Goal: Task Accomplishment & Management: Manage account settings

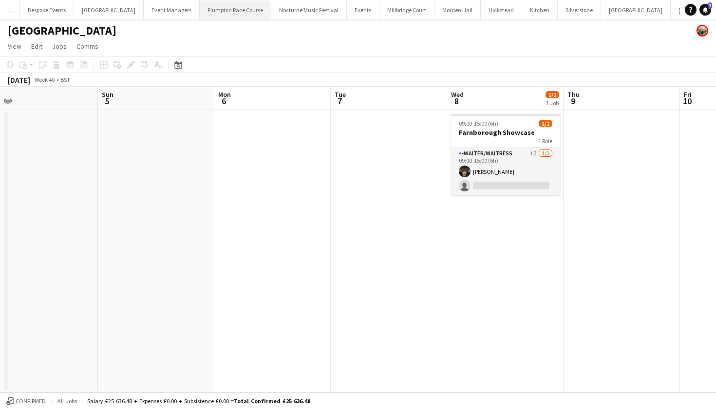
click at [200, 11] on button "Plumpton Race Course Close" at bounding box center [236, 9] width 72 height 19
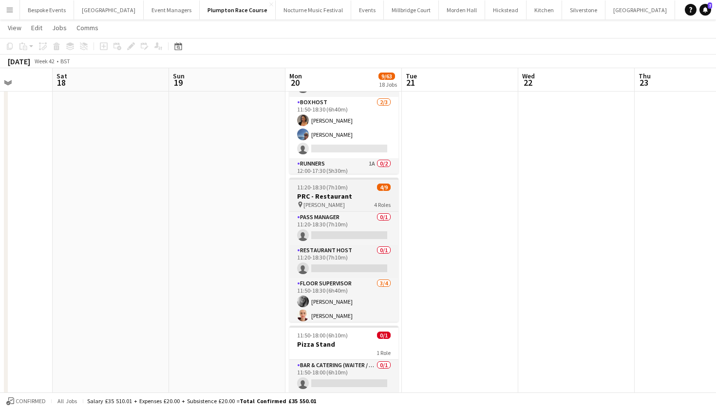
scroll to position [491, 0]
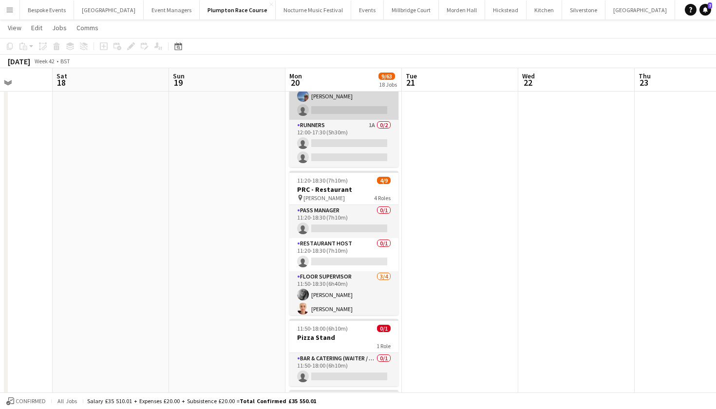
click at [348, 141] on app-card-role "Runners 1A 0/2 12:00-17:30 (5h30m) single-neutral-actions single-neutral-actions" at bounding box center [343, 143] width 109 height 47
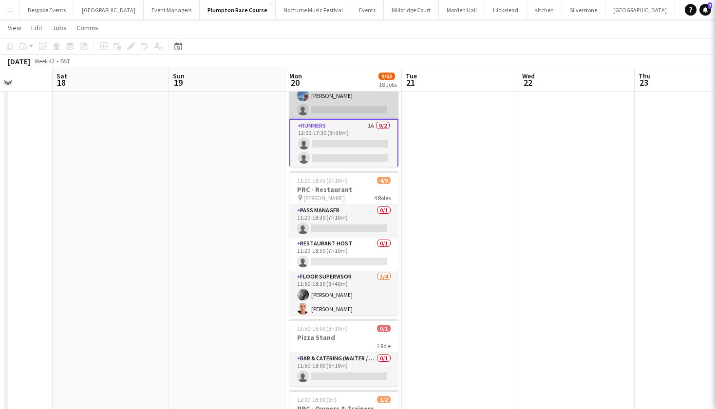
scroll to position [32, 0]
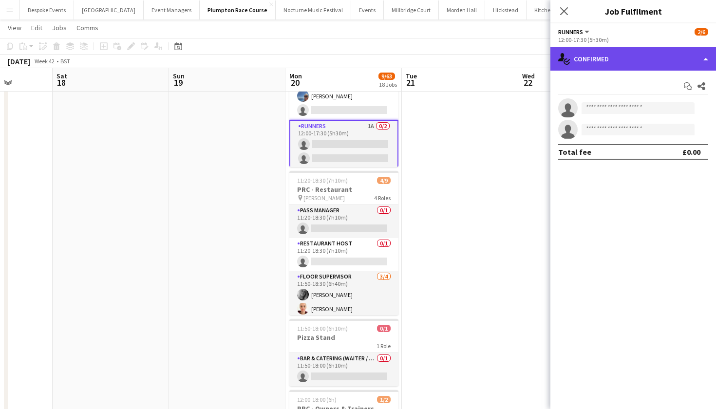
click at [615, 69] on div "single-neutral-actions-check-2 Confirmed" at bounding box center [634, 58] width 166 height 23
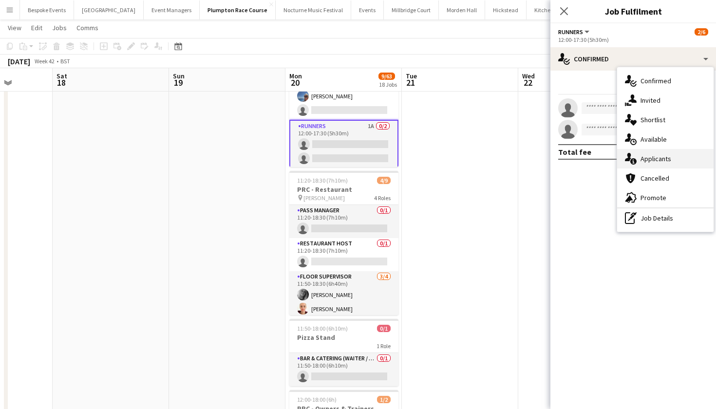
click at [653, 152] on div "single-neutral-actions-information Applicants" at bounding box center [665, 158] width 96 height 19
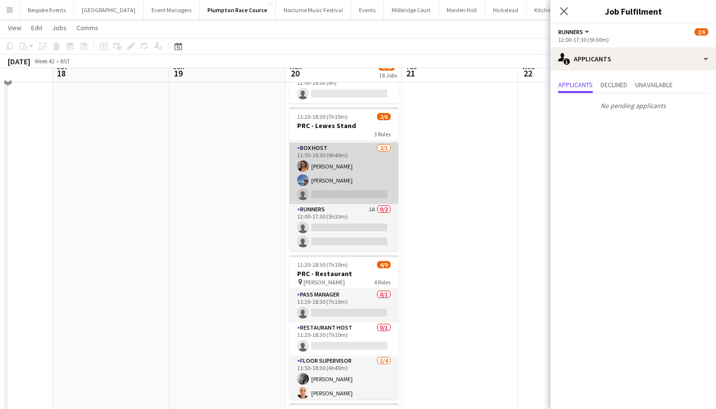
scroll to position [462, 0]
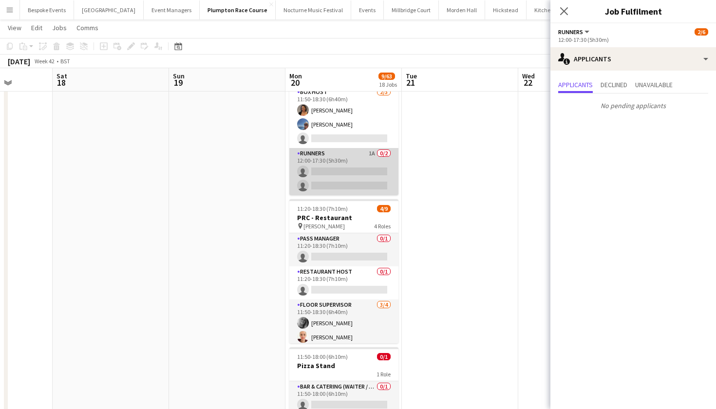
click at [342, 189] on app-card-role "Runners 1A 0/2 12:00-17:30 (5h30m) single-neutral-actions single-neutral-actions" at bounding box center [343, 171] width 109 height 47
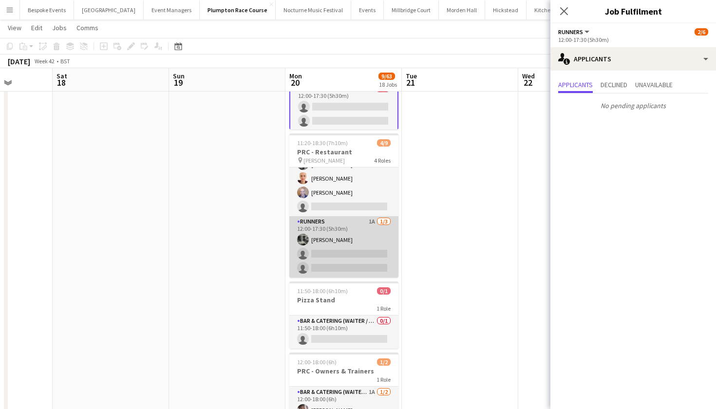
scroll to position [0, 413]
click at [364, 236] on app-card-role "Runners 1A 1/3 12:00-17:30 (5h30m) Molly Middlehurst single-neutral-actions sin…" at bounding box center [344, 246] width 109 height 61
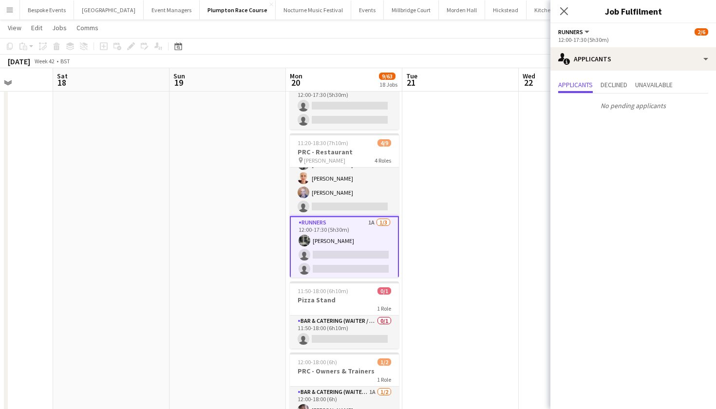
click at [364, 236] on app-card-role "Runners 1A 1/3 12:00-17:30 (5h30m) Molly Middlehurst single-neutral-actions sin…" at bounding box center [344, 247] width 109 height 63
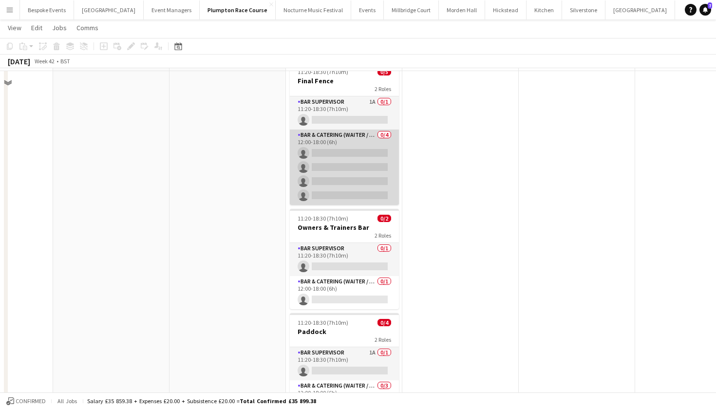
scroll to position [1649, 0]
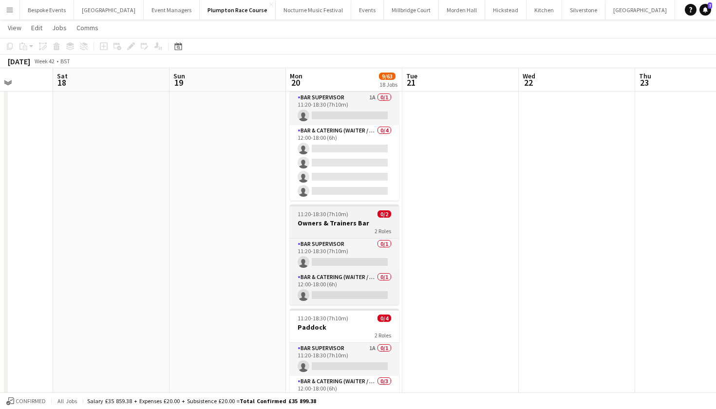
click at [362, 222] on h3 "Owners & Trainers Bar" at bounding box center [344, 223] width 109 height 9
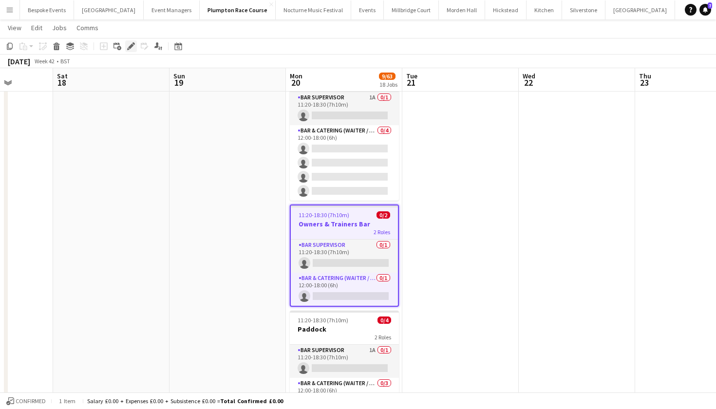
click at [127, 51] on div "Edit" at bounding box center [131, 46] width 12 height 12
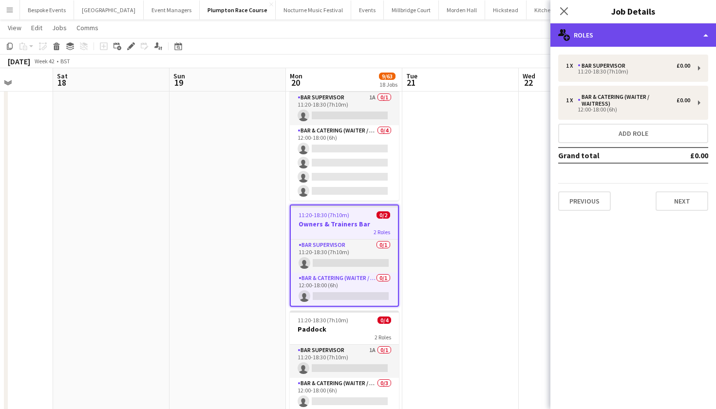
click at [590, 32] on div "multiple-users-add Roles" at bounding box center [634, 34] width 166 height 23
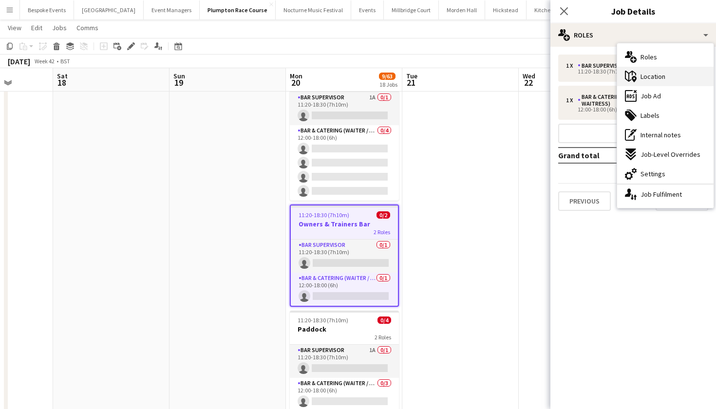
click at [659, 73] on span "Location" at bounding box center [653, 76] width 25 height 9
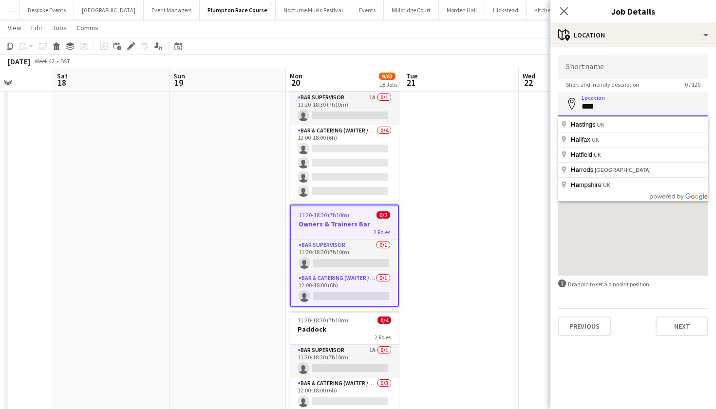
type input "*****"
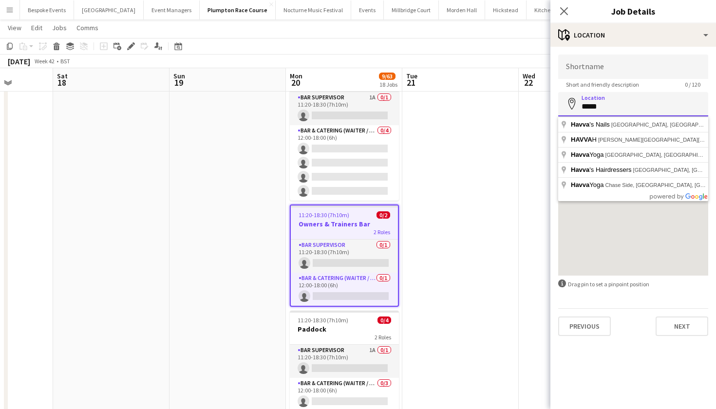
click at [682, 326] on button "Next" at bounding box center [682, 326] width 53 height 19
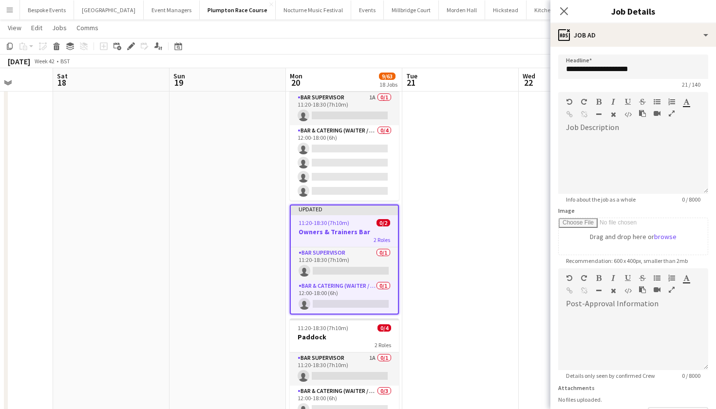
scroll to position [0, 412]
click at [438, 252] on app-date-cell at bounding box center [461, 57] width 116 height 973
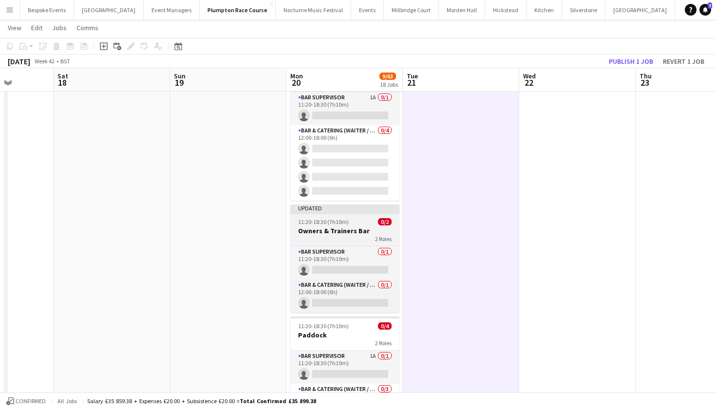
click at [354, 230] on h3 "Owners & Trainers Bar" at bounding box center [344, 231] width 109 height 9
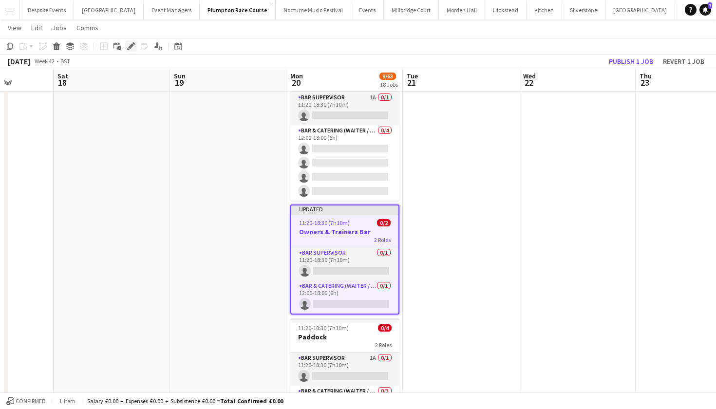
click at [131, 44] on icon "Edit" at bounding box center [131, 46] width 8 height 8
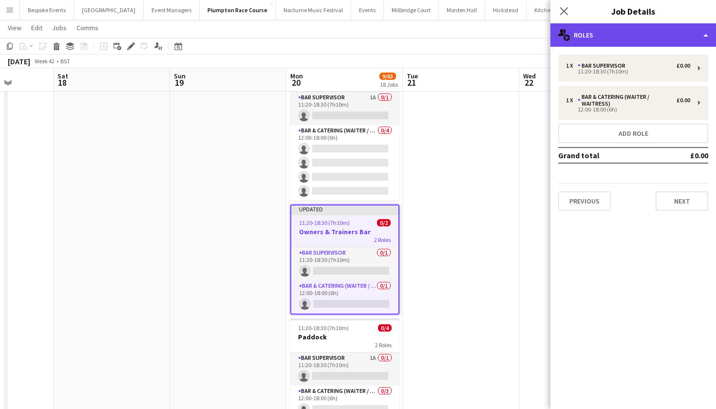
click at [635, 36] on div "multiple-users-add Roles" at bounding box center [634, 34] width 166 height 23
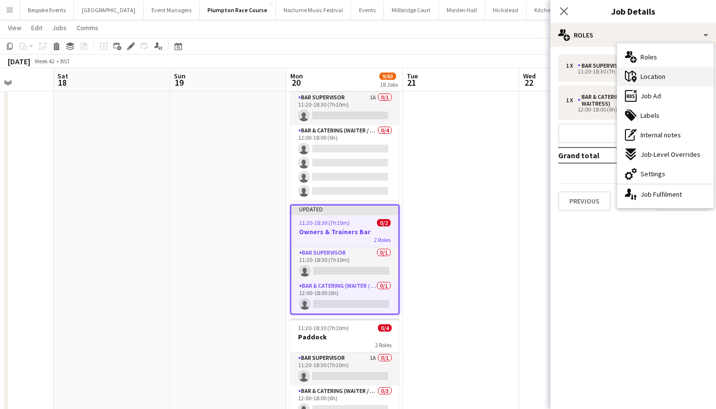
click at [667, 82] on div "maps-pin-1 Location" at bounding box center [665, 76] width 96 height 19
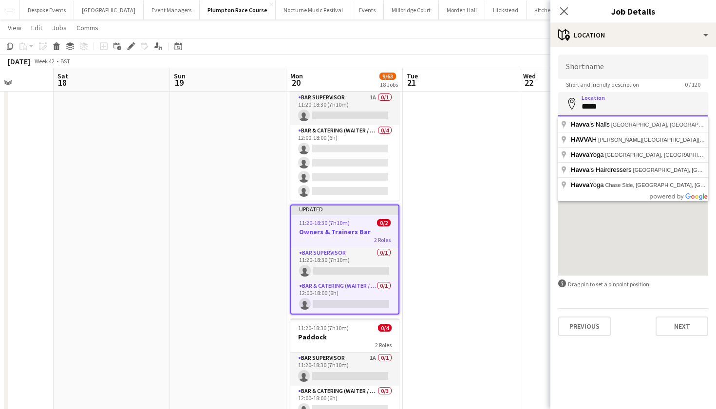
drag, startPoint x: 613, startPoint y: 106, endPoint x: 551, endPoint y: 105, distance: 62.4
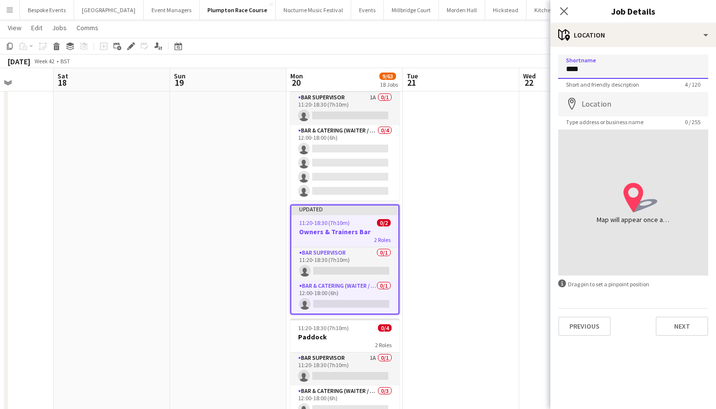
type input "*****"
click at [682, 326] on button "Next" at bounding box center [682, 326] width 53 height 19
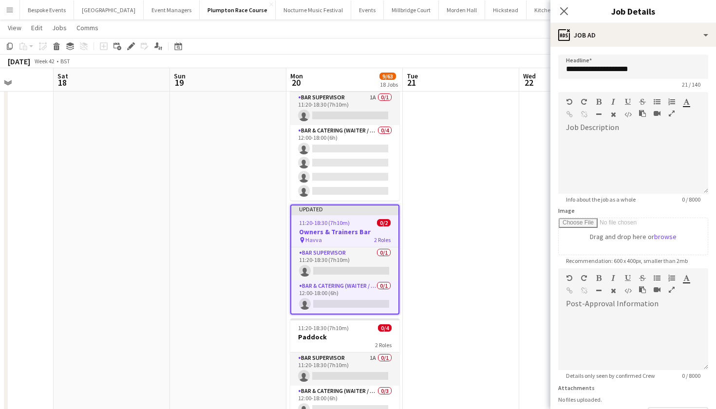
click at [492, 229] on app-date-cell at bounding box center [461, 57] width 116 height 973
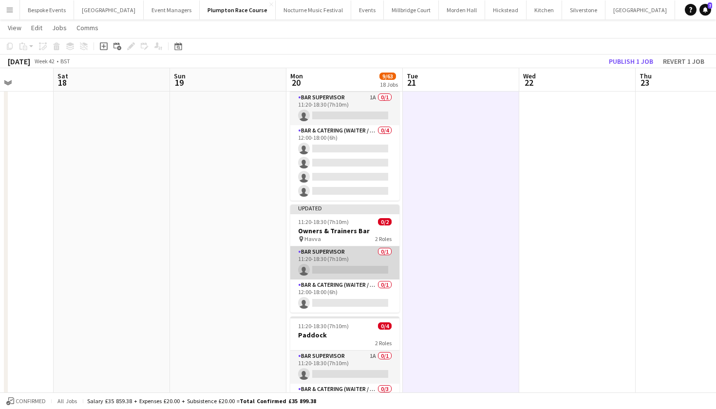
click at [342, 263] on app-card-role "Bar Supervisor 0/1 11:20-18:30 (7h10m) single-neutral-actions" at bounding box center [344, 263] width 109 height 33
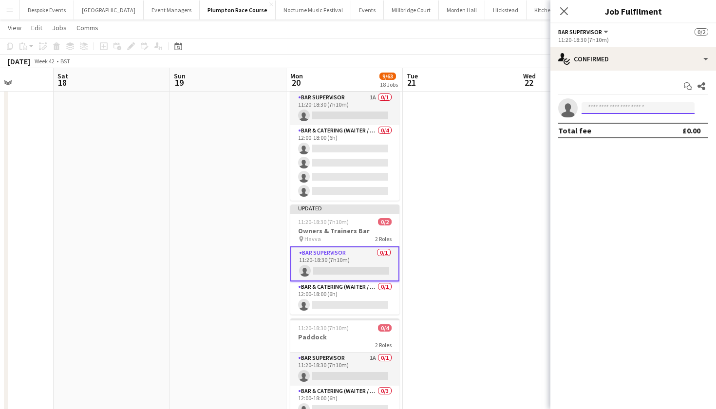
click at [628, 108] on input at bounding box center [638, 108] width 113 height 12
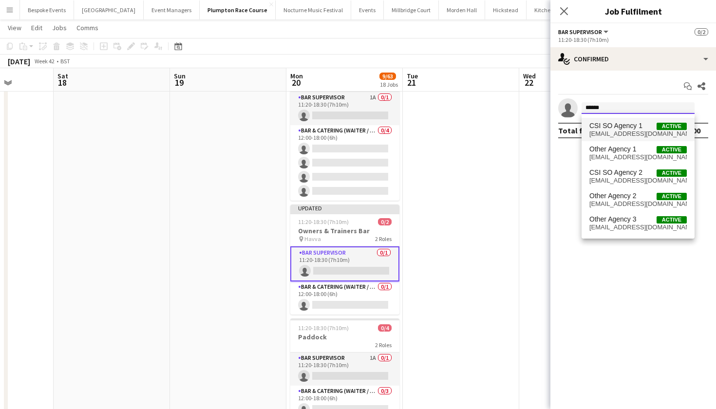
type input "******"
click at [638, 131] on span "csi-so-01@kalmkitchen.co.uk" at bounding box center [638, 134] width 97 height 8
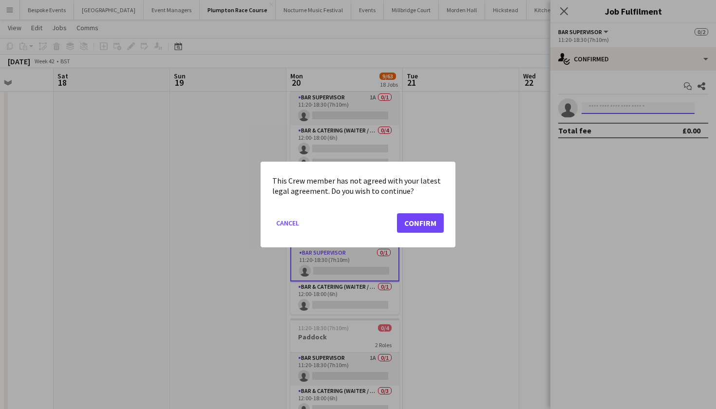
scroll to position [0, 0]
click at [415, 221] on button "Confirm" at bounding box center [420, 222] width 47 height 19
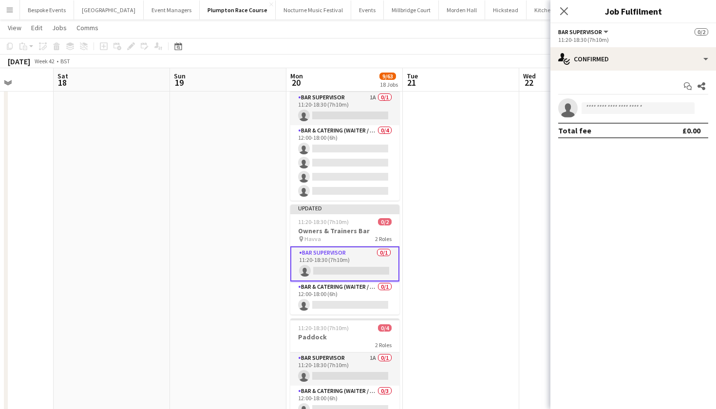
scroll to position [1649, 0]
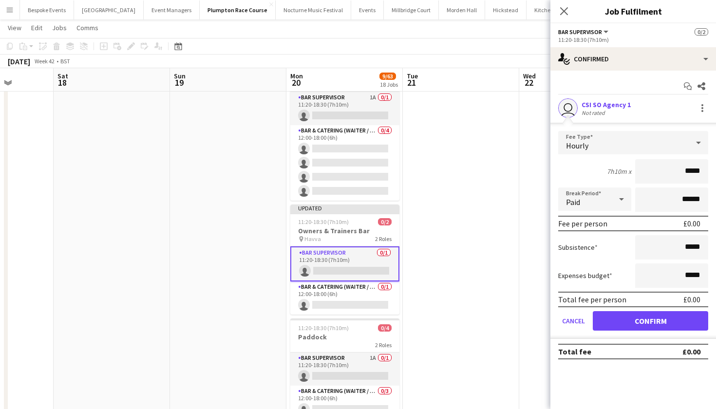
click at [643, 320] on button "Confirm" at bounding box center [650, 320] width 115 height 19
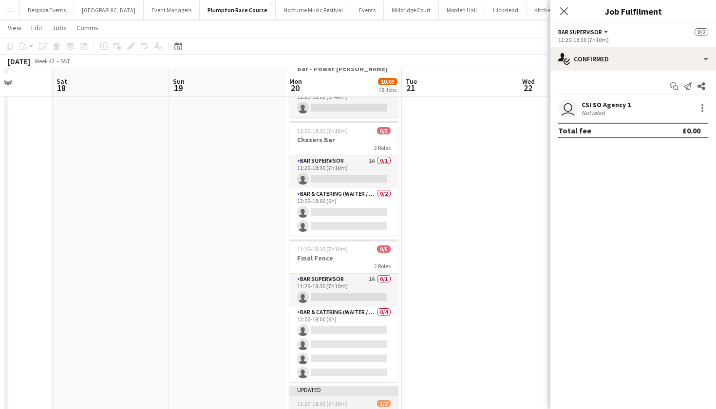
scroll to position [1463, 0]
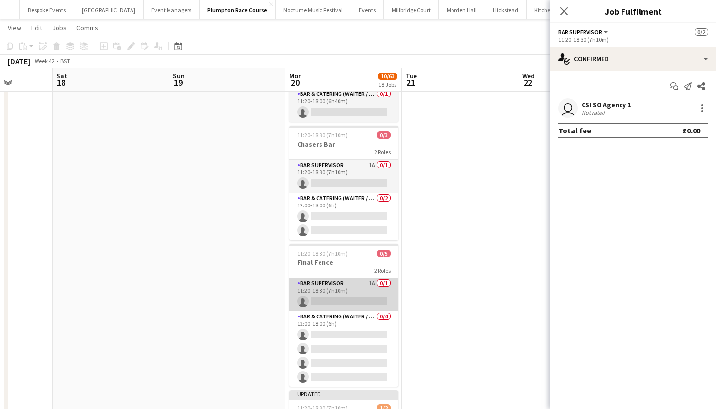
click at [355, 286] on app-card-role "Bar Supervisor 1A 0/1 11:20-18:30 (7h10m) single-neutral-actions" at bounding box center [343, 294] width 109 height 33
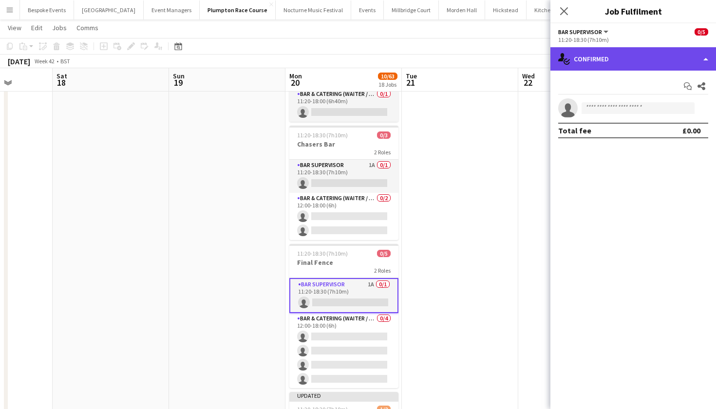
click at [597, 54] on div "single-neutral-actions-check-2 Confirmed" at bounding box center [634, 58] width 166 height 23
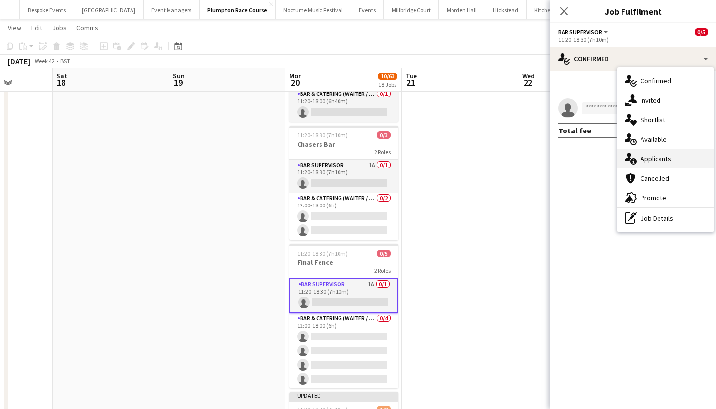
click at [647, 158] on span "Applicants" at bounding box center [656, 158] width 31 height 9
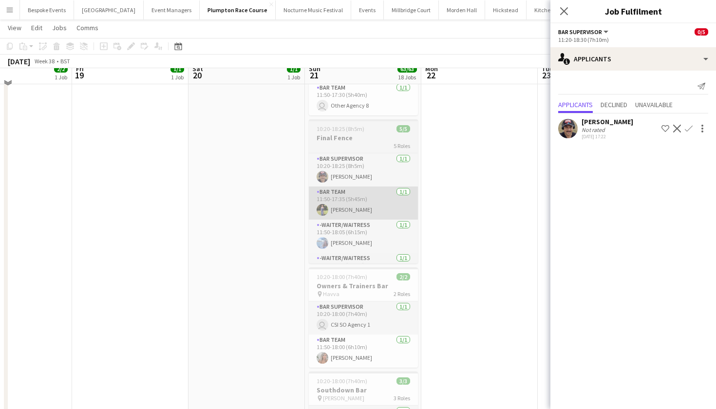
scroll to position [1642, 0]
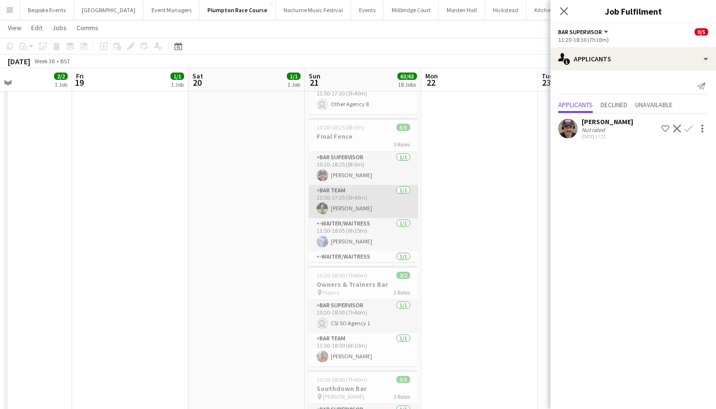
click at [353, 201] on app-card-role "Bar Team 1/1 11:50-17:35 (5h45m) Holly Hunter" at bounding box center [363, 201] width 109 height 33
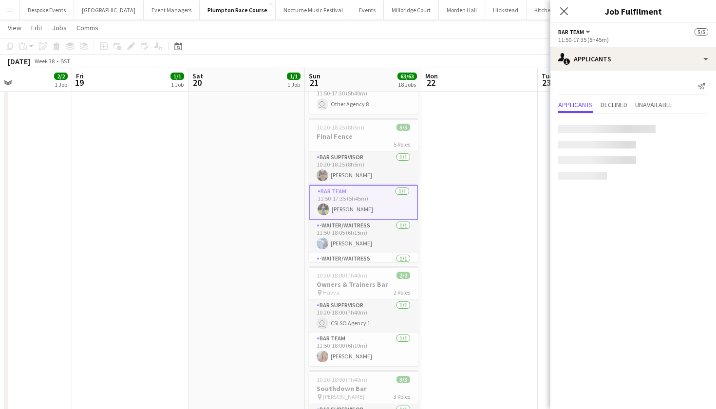
click at [478, 180] on app-date-cell at bounding box center [479, 143] width 116 height 981
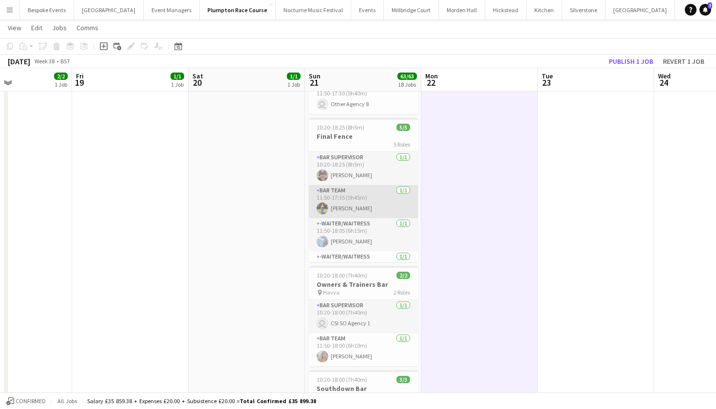
click at [386, 199] on app-card-role "Bar Team 1/1 11:50-17:35 (5h45m) Holly Hunter" at bounding box center [363, 201] width 109 height 33
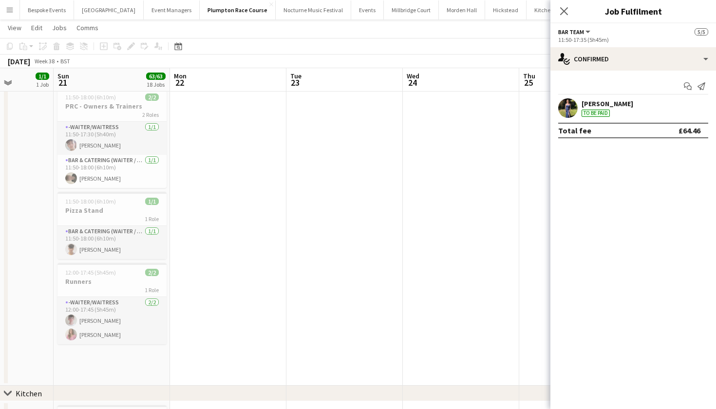
scroll to position [0, 316]
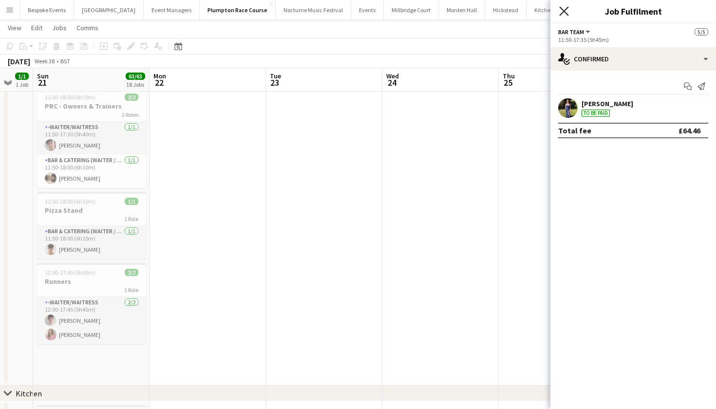
click at [565, 7] on icon "Close pop-in" at bounding box center [563, 10] width 9 height 9
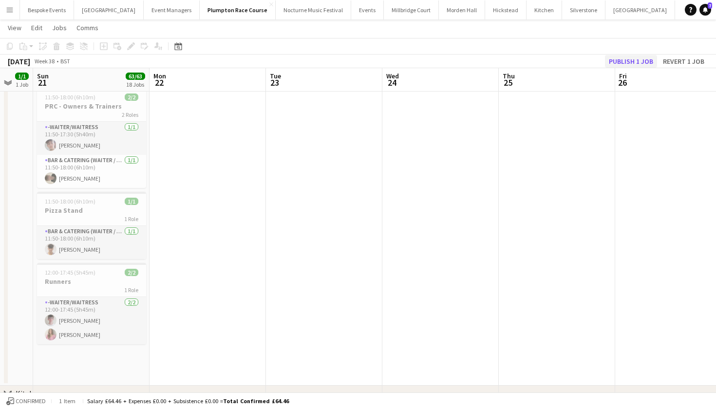
click at [634, 59] on button "Publish 1 job" at bounding box center [631, 61] width 52 height 13
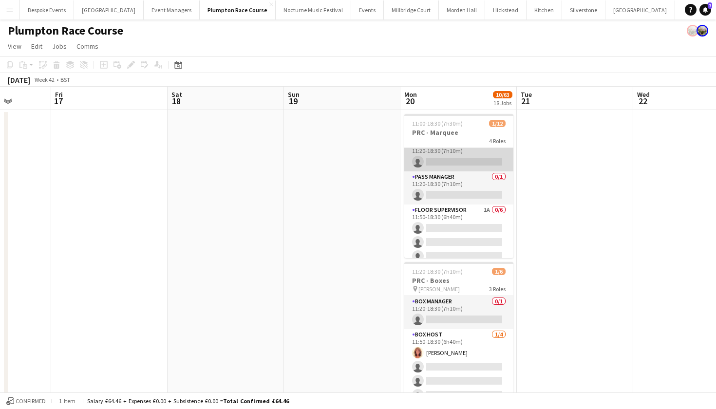
scroll to position [91, 0]
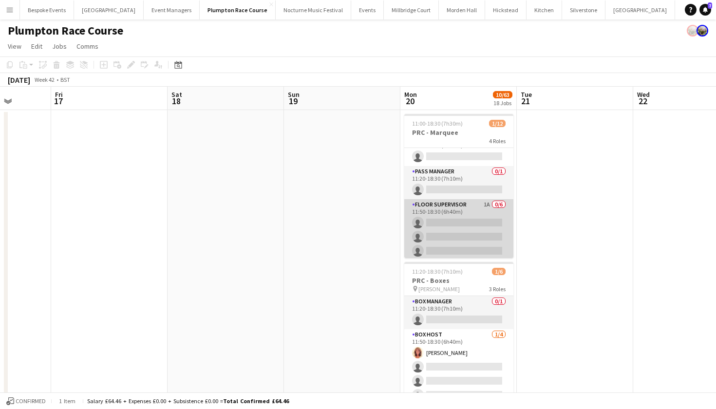
click at [469, 228] on app-card-role "Floor Supervisor 1A 0/6 11:50-18:30 (6h40m) single-neutral-actions single-neutr…" at bounding box center [458, 251] width 109 height 104
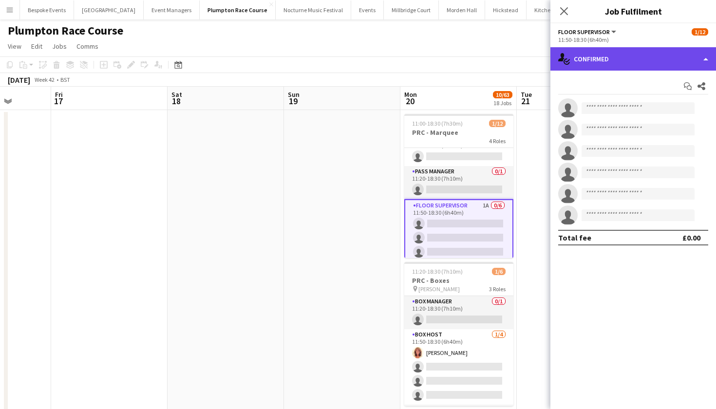
click at [614, 64] on div "single-neutral-actions-check-2 Confirmed" at bounding box center [634, 58] width 166 height 23
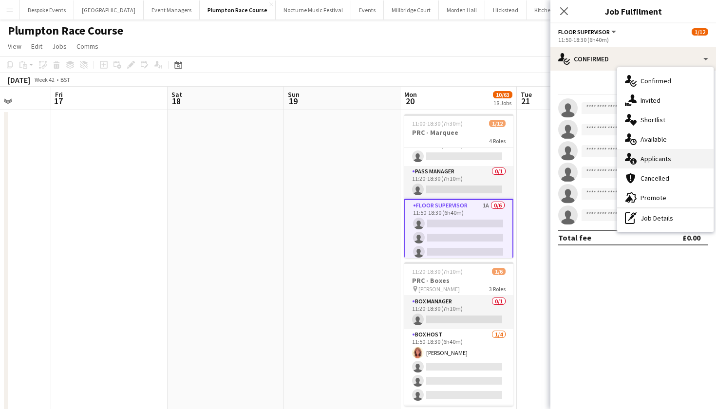
click at [647, 162] on span "Applicants" at bounding box center [656, 158] width 31 height 9
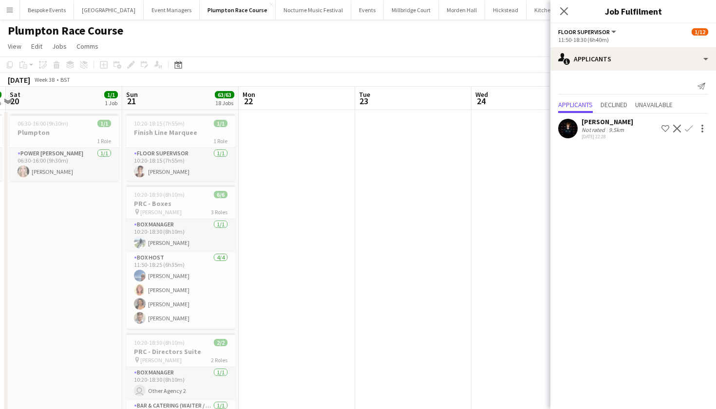
scroll to position [0, 465]
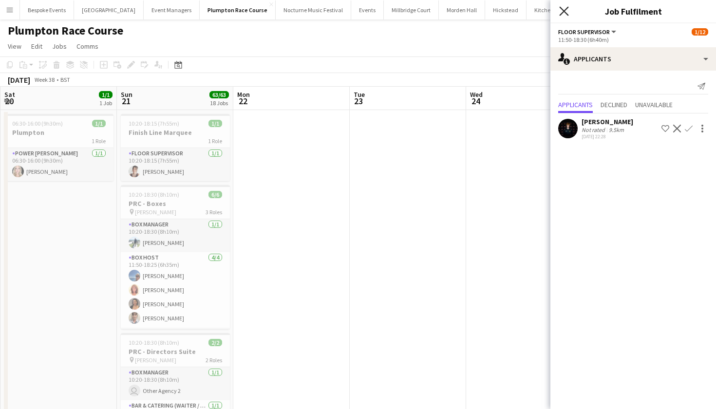
click at [565, 15] on icon "Close pop-in" at bounding box center [563, 10] width 9 height 9
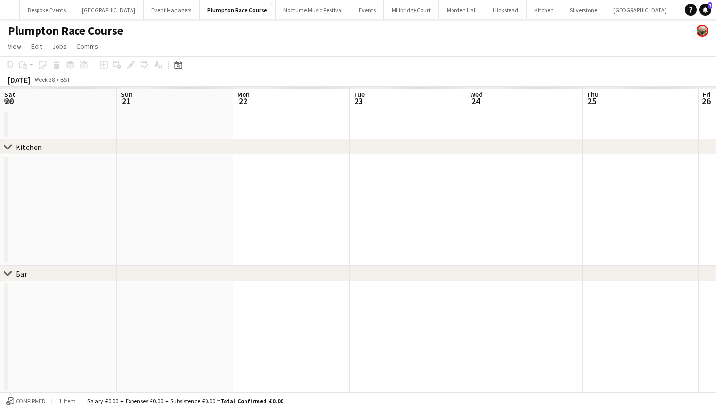
scroll to position [0, 0]
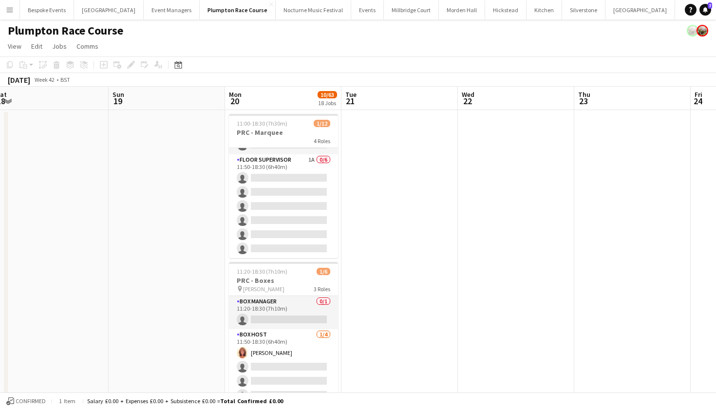
click at [267, 195] on app-card-role "Floor Supervisor 1A 0/6 11:50-18:30 (6h40m) single-neutral-actions single-neutr…" at bounding box center [283, 206] width 109 height 104
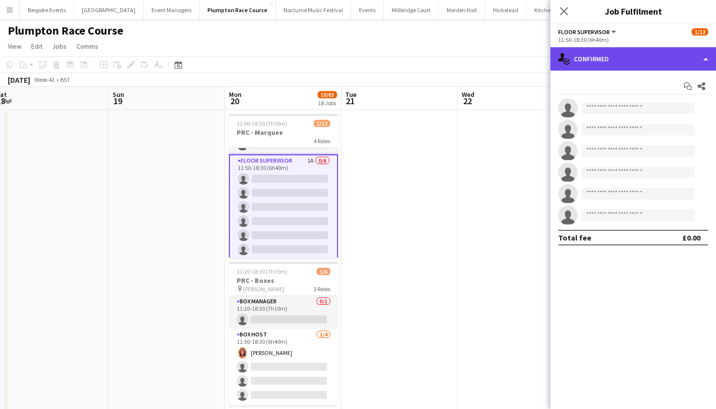
click at [652, 55] on div "single-neutral-actions-check-2 Confirmed" at bounding box center [634, 58] width 166 height 23
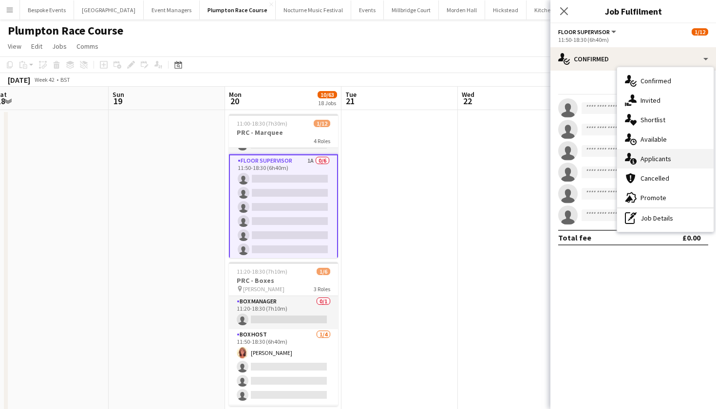
click at [667, 161] on span "Applicants" at bounding box center [656, 158] width 31 height 9
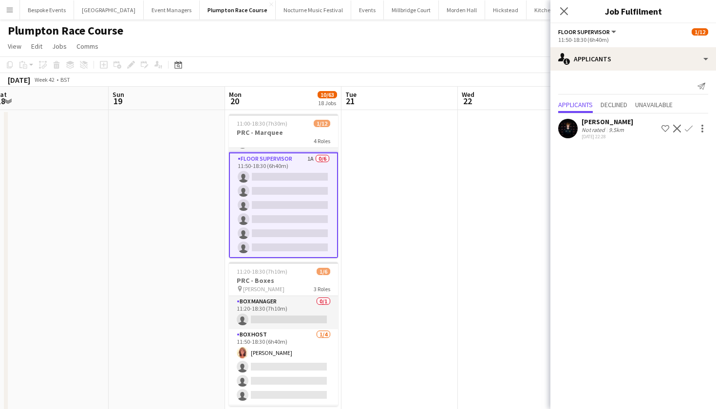
click at [689, 129] on app-icon "Confirm" at bounding box center [689, 129] width 8 height 8
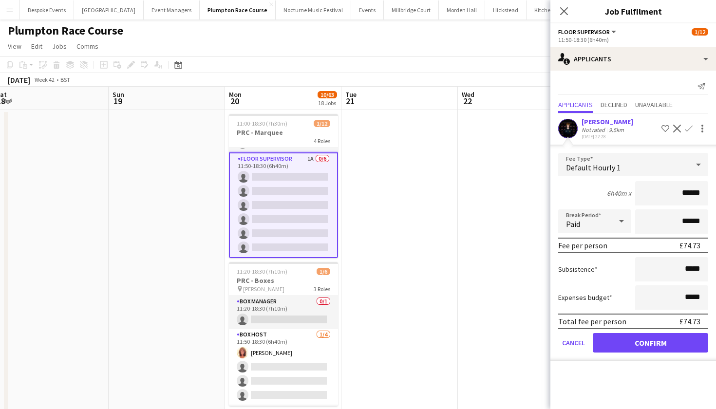
click at [681, 351] on button "Confirm" at bounding box center [650, 342] width 115 height 19
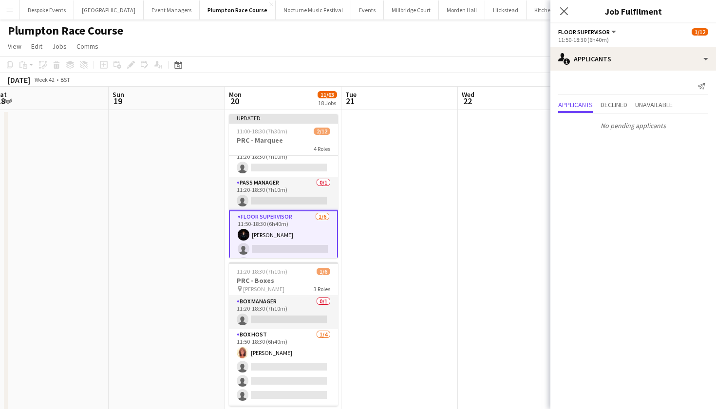
click at [296, 228] on app-card-role "Floor Supervisor 1/6 11:50-18:30 (6h40m) Paul Champney single-neutral-actions s…" at bounding box center [283, 263] width 109 height 106
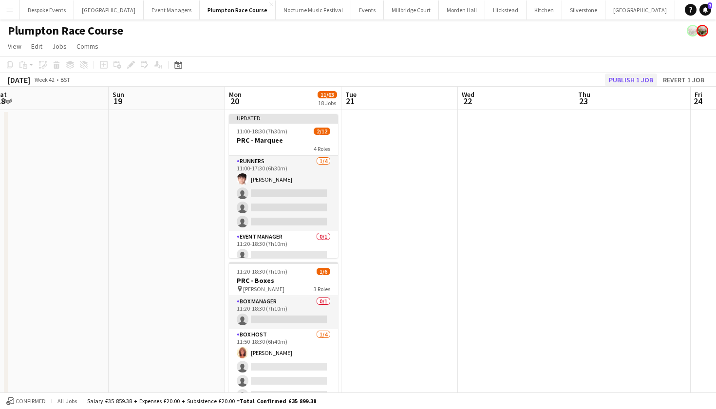
click at [620, 77] on button "Publish 1 job" at bounding box center [631, 80] width 52 height 13
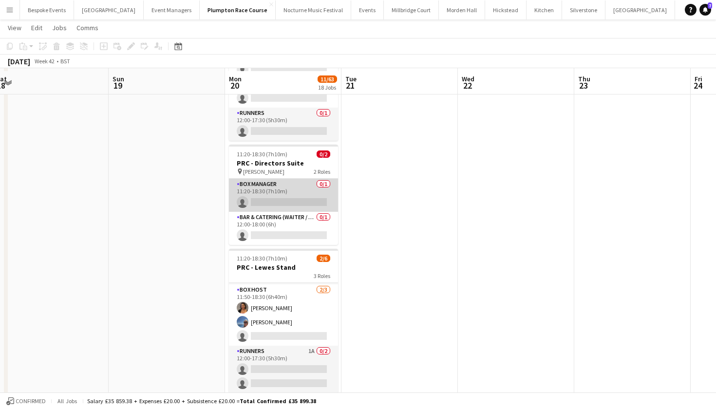
scroll to position [270, 0]
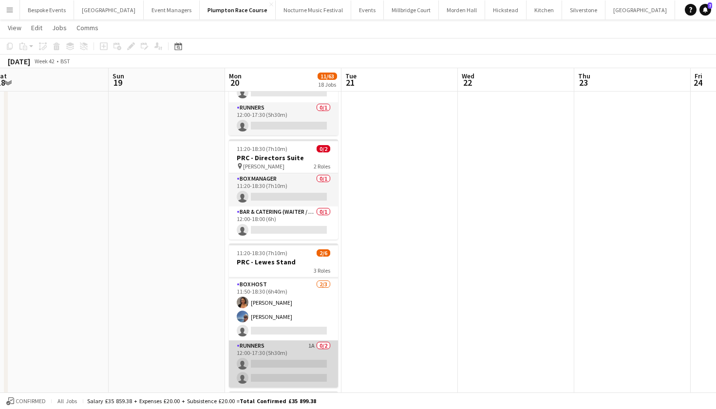
click at [288, 357] on app-card-role "Runners 1A 0/2 12:00-17:30 (5h30m) single-neutral-actions single-neutral-actions" at bounding box center [283, 364] width 109 height 47
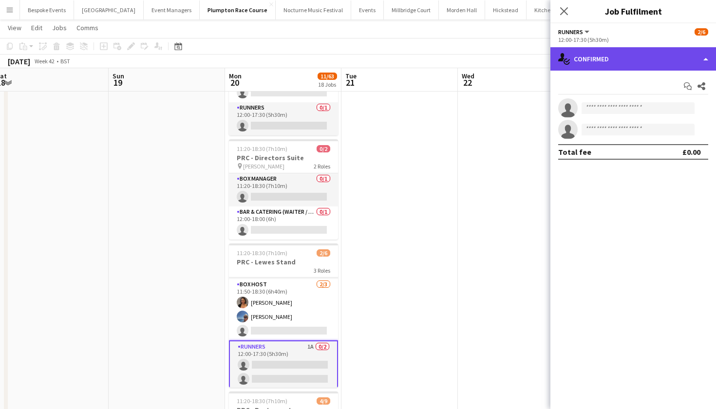
click at [647, 62] on div "single-neutral-actions-check-2 Confirmed" at bounding box center [634, 58] width 166 height 23
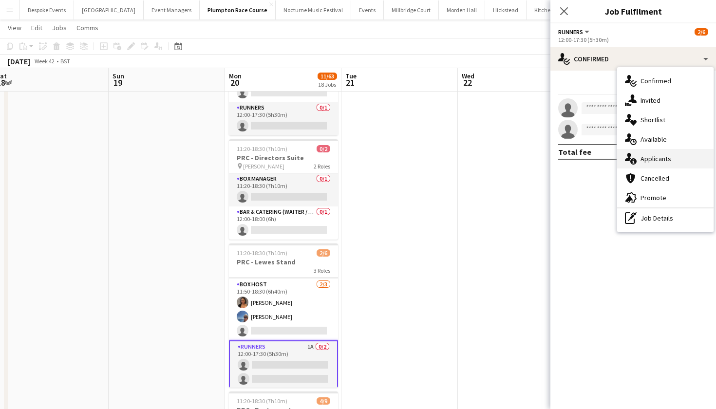
click at [652, 157] on span "Applicants" at bounding box center [656, 158] width 31 height 9
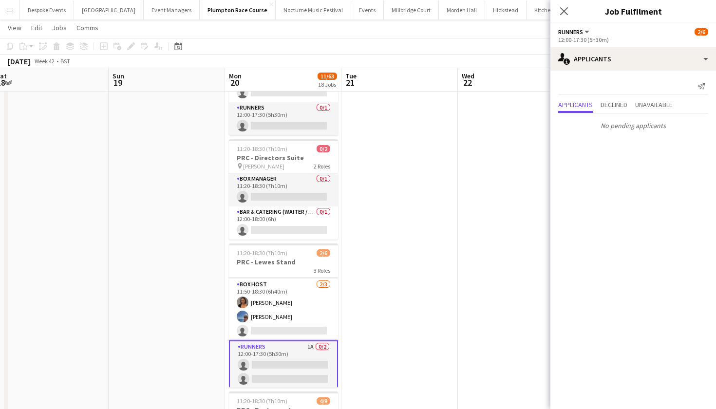
click at [469, 199] on app-date-cell at bounding box center [516, 364] width 116 height 1050
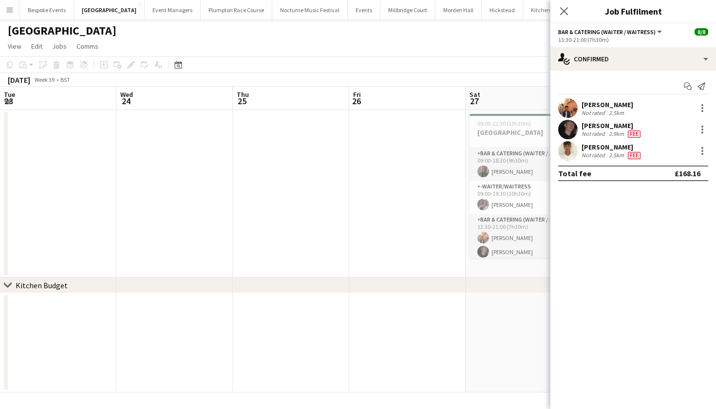
scroll to position [0, 233]
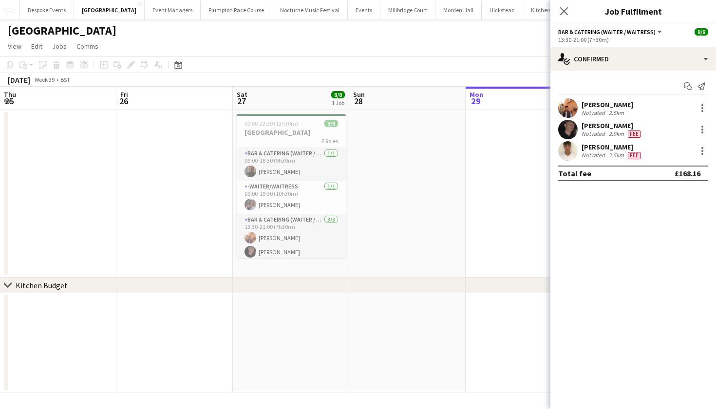
click at [396, 153] on app-date-cell at bounding box center [407, 194] width 116 height 168
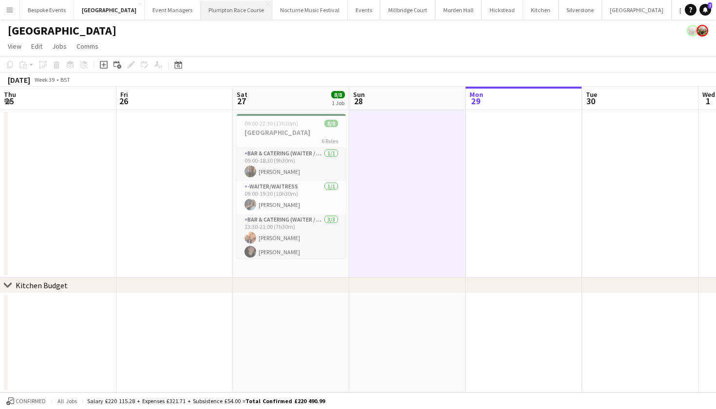
click at [211, 12] on button "Plumpton Race Course Close" at bounding box center [237, 9] width 72 height 19
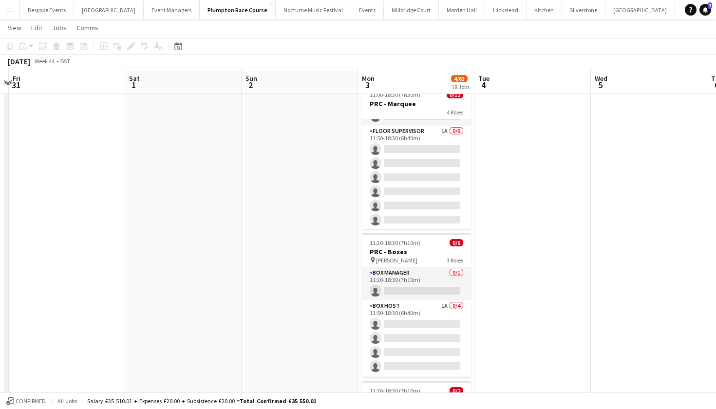
scroll to position [32, 0]
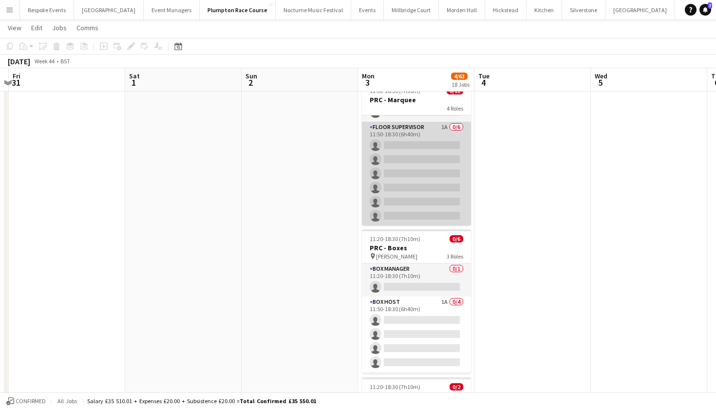
click at [417, 205] on app-card-role "Floor Supervisor 1A 0/6 11:50-18:30 (6h40m) single-neutral-actions single-neutr…" at bounding box center [416, 174] width 109 height 104
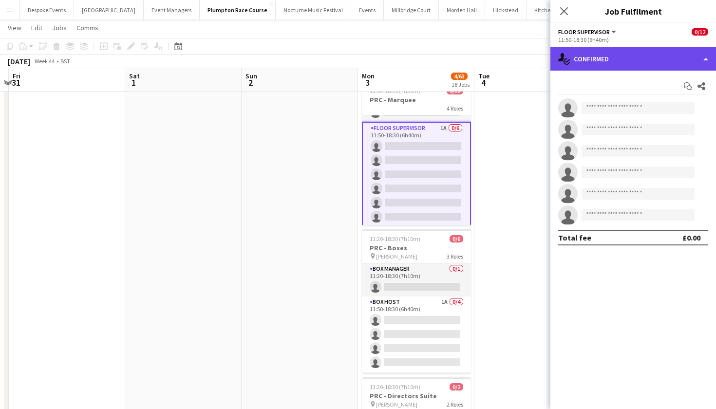
click at [660, 55] on div "single-neutral-actions-check-2 Confirmed" at bounding box center [634, 58] width 166 height 23
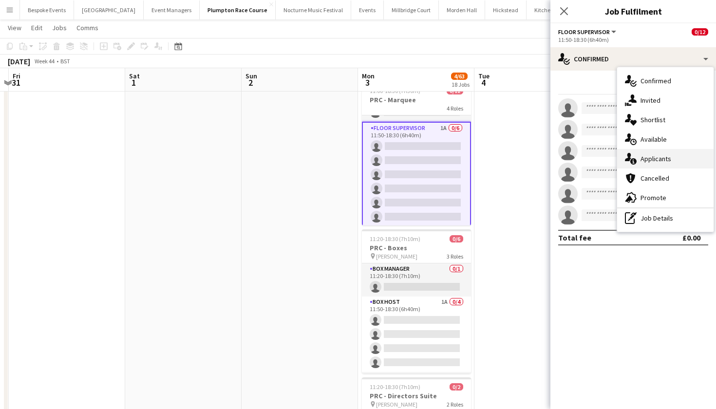
click at [659, 157] on span "Applicants" at bounding box center [656, 158] width 31 height 9
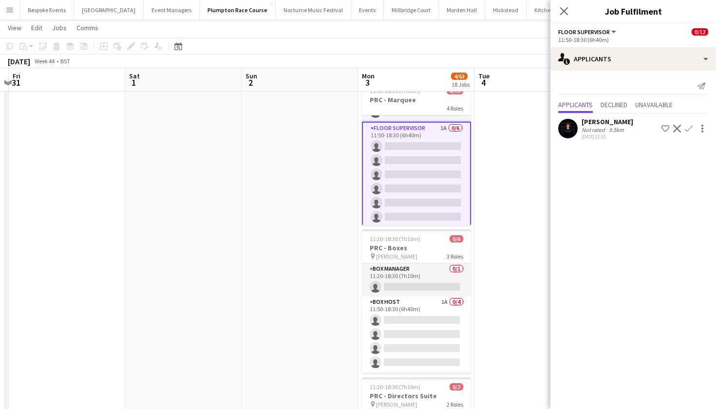
click at [690, 129] on app-icon "Confirm" at bounding box center [689, 129] width 8 height 8
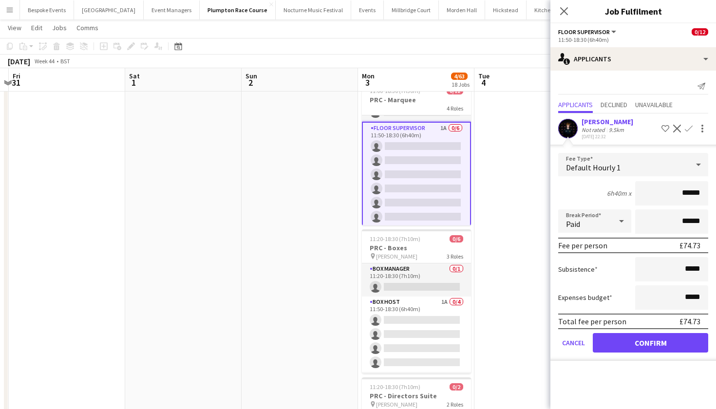
click at [631, 347] on button "Confirm" at bounding box center [650, 342] width 115 height 19
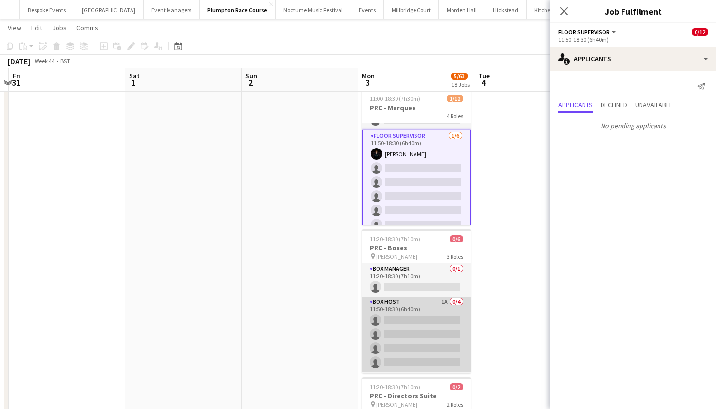
click at [443, 344] on app-card-role "Box Host 1A 0/4 11:50-18:30 (6h40m) single-neutral-actions single-neutral-actio…" at bounding box center [416, 335] width 109 height 76
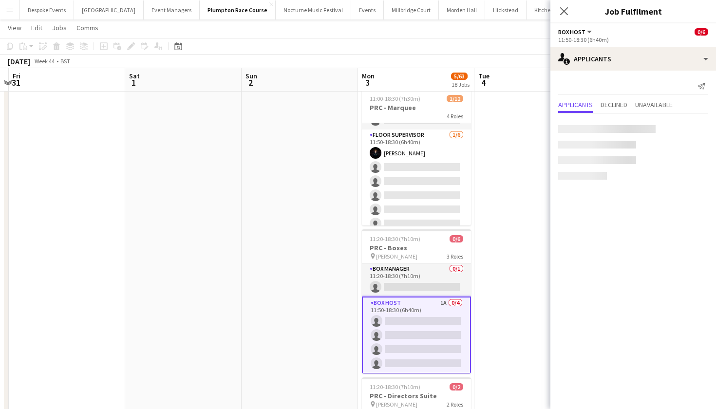
scroll to position [0, 341]
click at [692, 128] on app-icon "Confirm" at bounding box center [689, 129] width 8 height 8
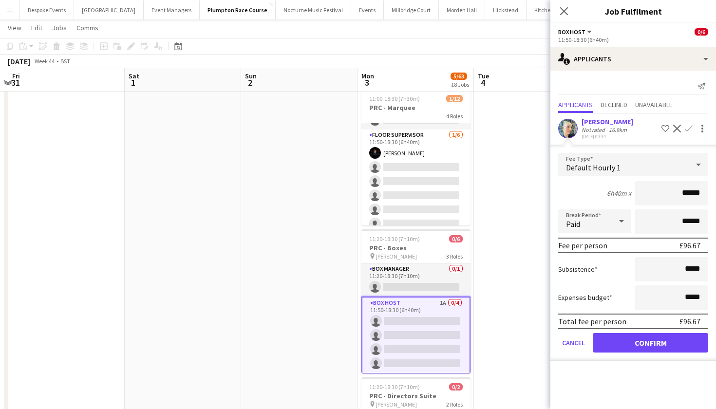
click at [628, 339] on button "Confirm" at bounding box center [650, 342] width 115 height 19
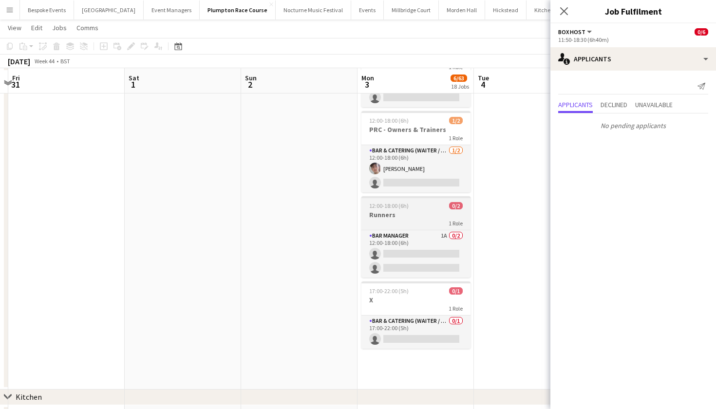
scroll to position [773, 0]
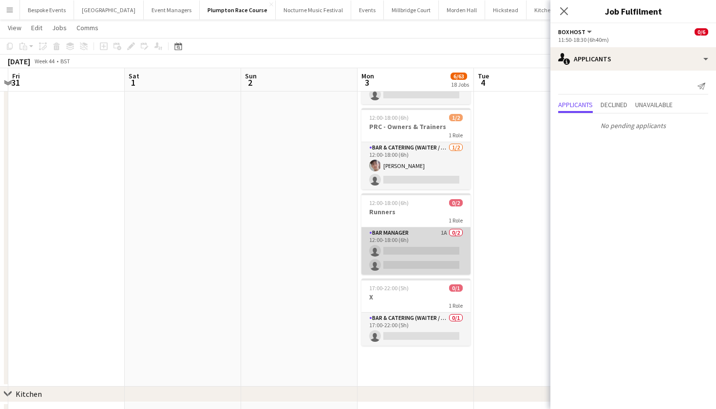
click at [442, 250] on app-card-role "Bar Manager 1A 0/2 12:00-18:00 (6h) single-neutral-actions single-neutral-actio…" at bounding box center [416, 251] width 109 height 47
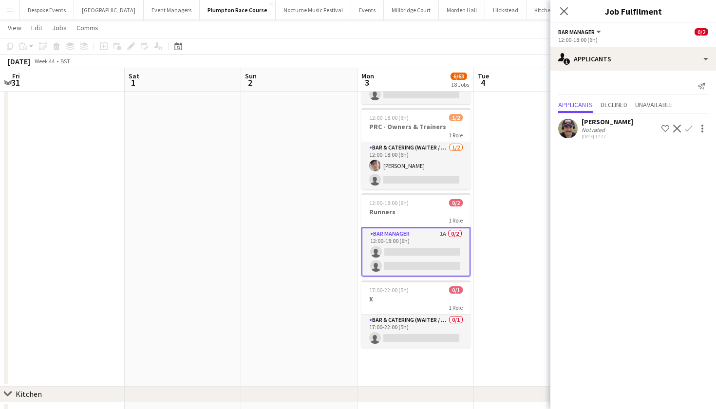
click at [689, 129] on app-icon "Confirm" at bounding box center [689, 129] width 8 height 8
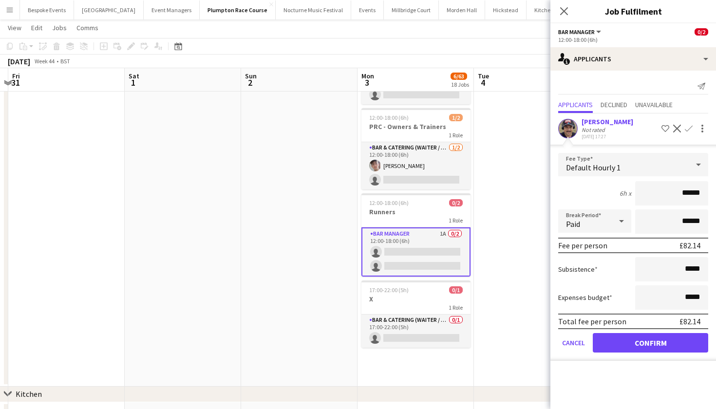
click at [626, 340] on button "Confirm" at bounding box center [650, 342] width 115 height 19
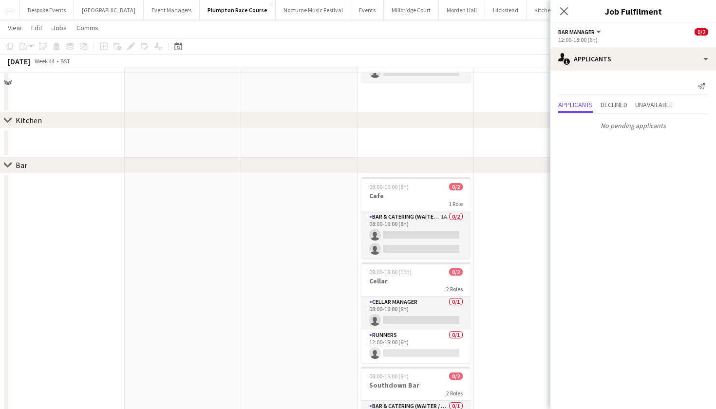
scroll to position [1062, 0]
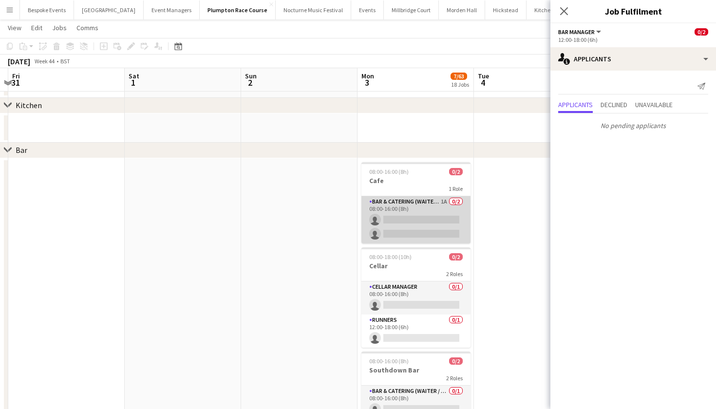
click at [446, 232] on app-card-role "Bar & Catering (Waiter / waitress) 1A 0/2 08:00-16:00 (8h) single-neutral-actio…" at bounding box center [416, 219] width 109 height 47
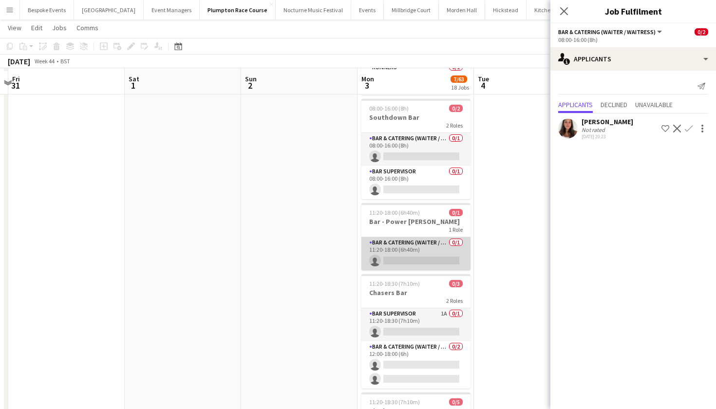
scroll to position [1327, 0]
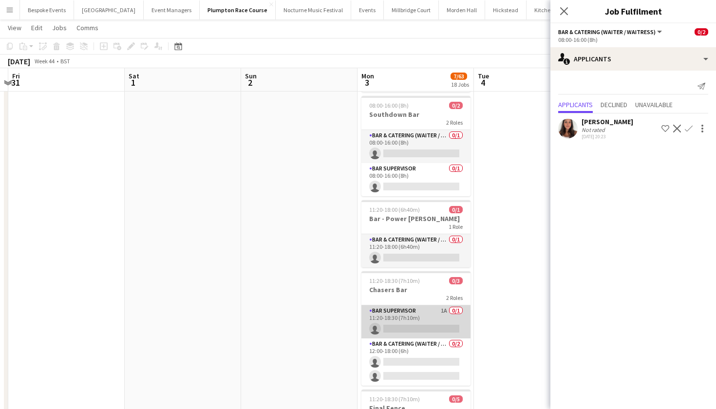
click at [401, 331] on app-card-role "Bar Supervisor 1A 0/1 11:20-18:30 (7h10m) single-neutral-actions" at bounding box center [416, 321] width 109 height 33
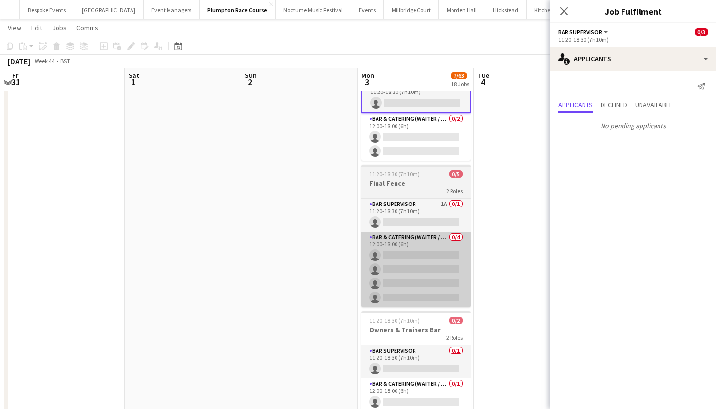
scroll to position [1553, 0]
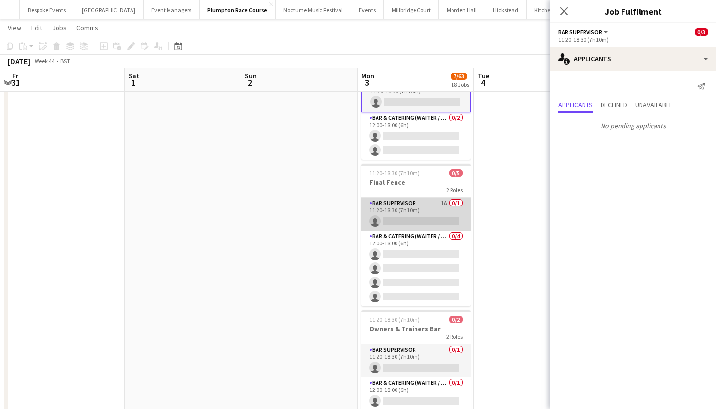
click at [404, 218] on app-card-role "Bar Supervisor 1A 0/1 11:20-18:30 (7h10m) single-neutral-actions" at bounding box center [416, 214] width 109 height 33
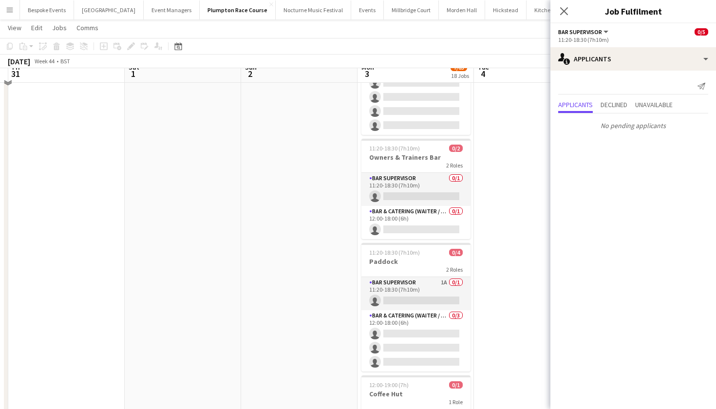
scroll to position [1730, 0]
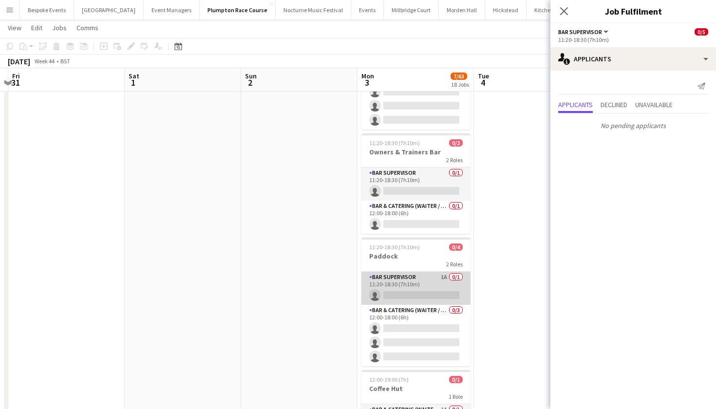
click at [407, 287] on app-card-role "Bar Supervisor 1A 0/1 11:20-18:30 (7h10m) single-neutral-actions" at bounding box center [416, 288] width 109 height 33
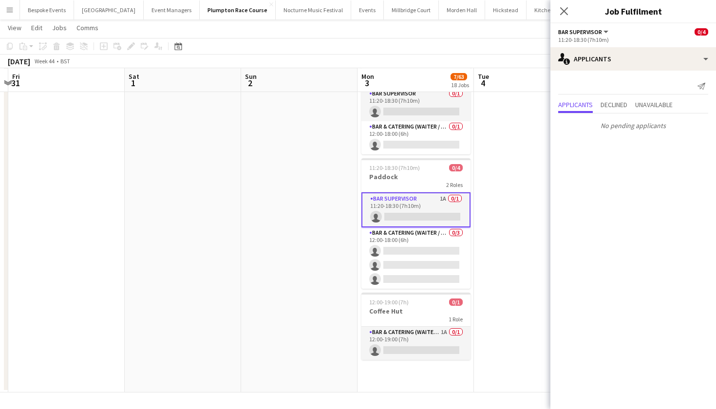
scroll to position [1808, 0]
click at [406, 356] on app-card-role "Bar & Catering (Waiter / waitress) 1A 0/1 12:00-19:00 (7h) single-neutral-actio…" at bounding box center [416, 343] width 109 height 33
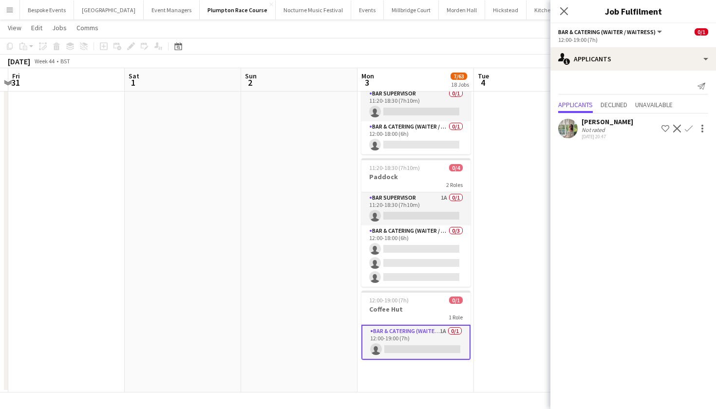
click at [691, 126] on app-icon "Confirm" at bounding box center [689, 129] width 8 height 8
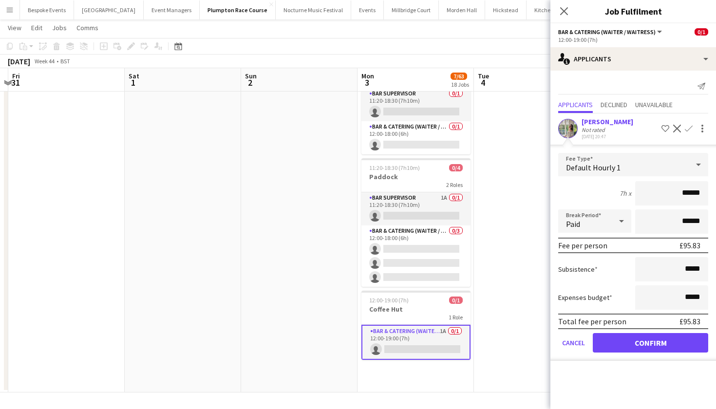
click at [658, 345] on button "Confirm" at bounding box center [650, 342] width 115 height 19
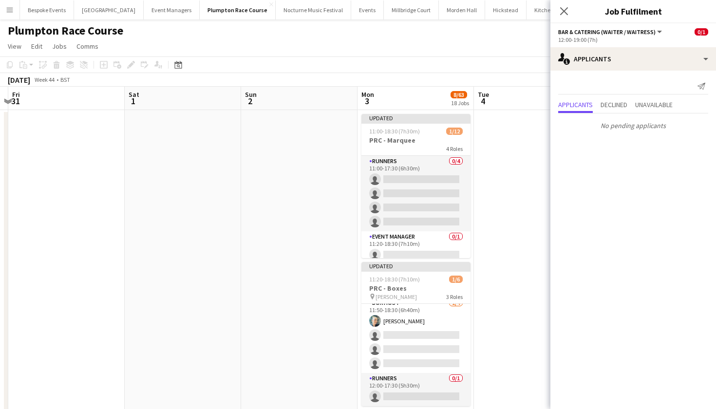
scroll to position [0, 0]
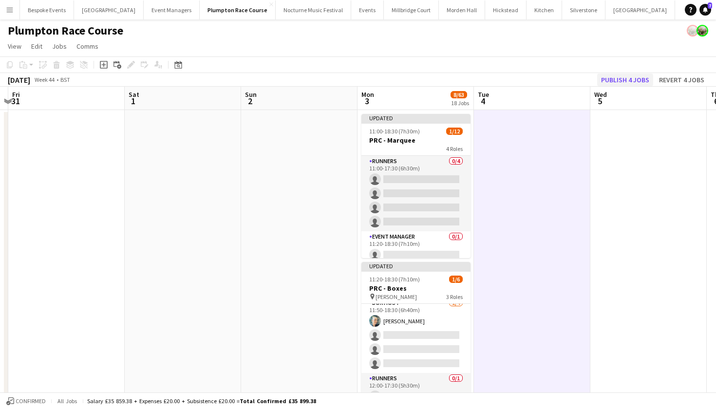
click at [631, 76] on button "Publish 4 jobs" at bounding box center [625, 80] width 56 height 13
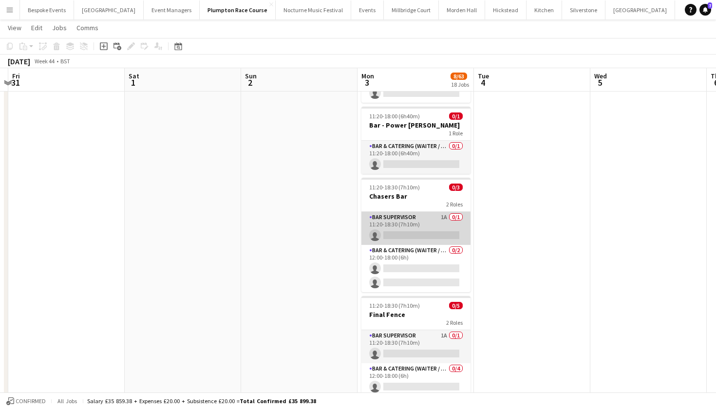
click at [410, 221] on app-card-role "Bar Supervisor 1A 0/1 11:20-18:30 (7h10m) single-neutral-actions" at bounding box center [416, 228] width 109 height 33
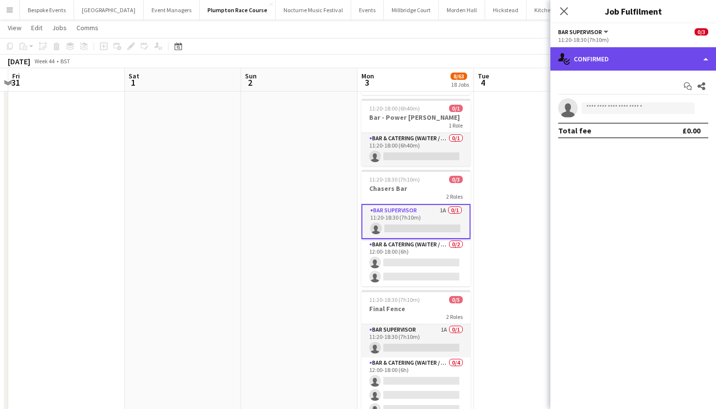
click at [678, 66] on div "single-neutral-actions-check-2 Confirmed" at bounding box center [634, 58] width 166 height 23
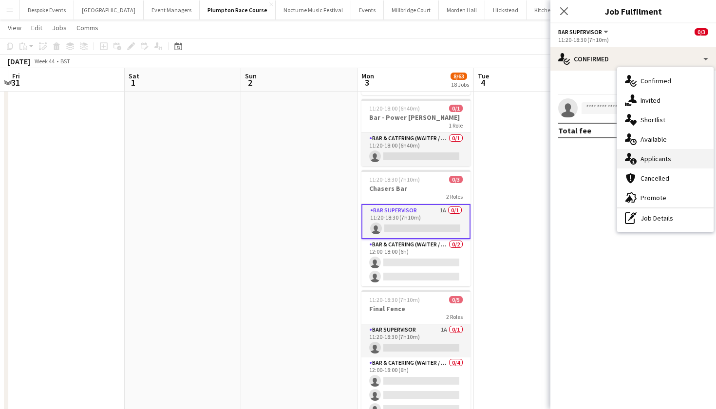
click at [685, 154] on div "single-neutral-actions-information Applicants" at bounding box center [665, 158] width 96 height 19
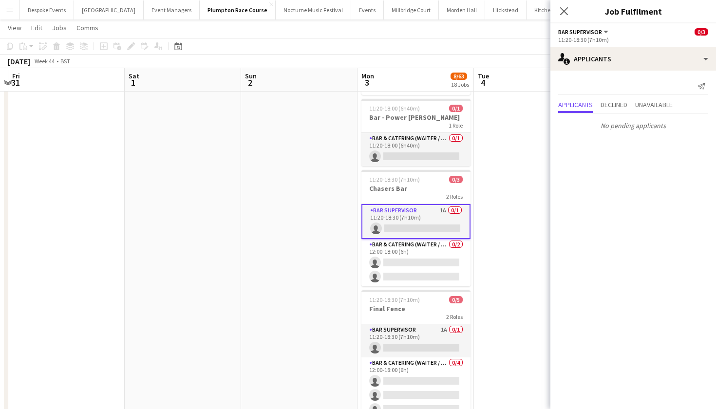
click at [514, 156] on app-date-cell at bounding box center [532, 287] width 116 height 973
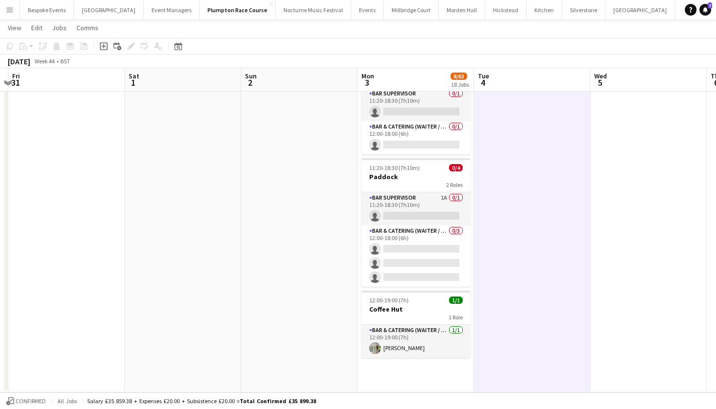
scroll to position [1800, 0]
click at [409, 209] on app-card-role "Bar Supervisor 1A 0/1 11:20-18:30 (7h10m) single-neutral-actions" at bounding box center [416, 208] width 109 height 33
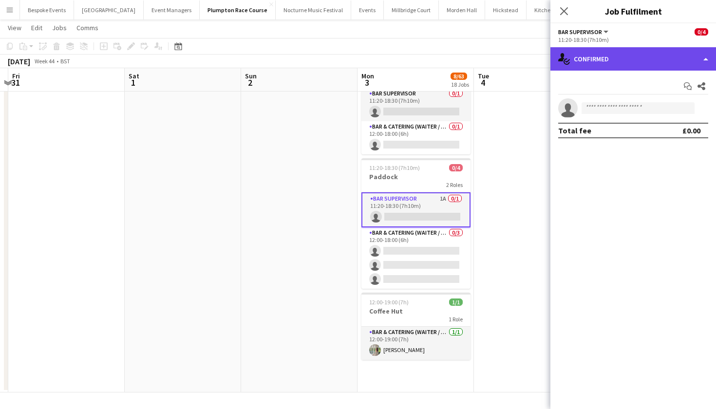
click at [651, 57] on div "single-neutral-actions-check-2 Confirmed" at bounding box center [634, 58] width 166 height 23
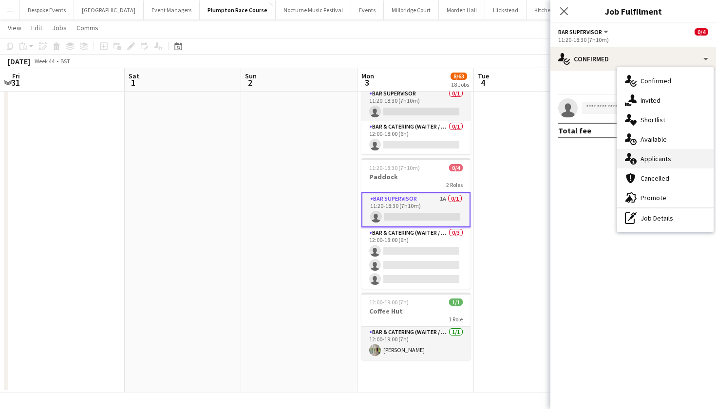
click at [647, 157] on span "Applicants" at bounding box center [656, 158] width 31 height 9
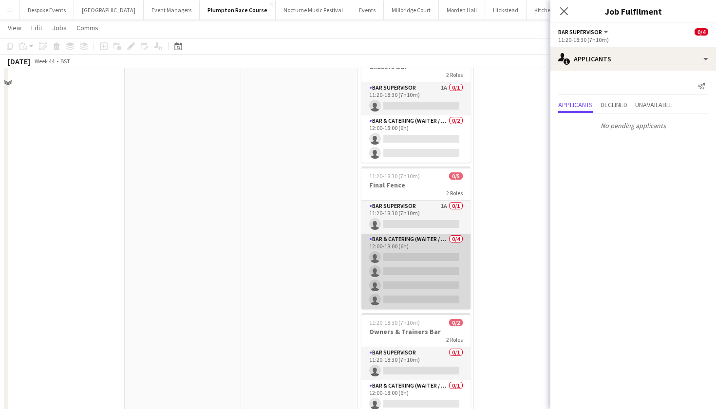
scroll to position [1493, 0]
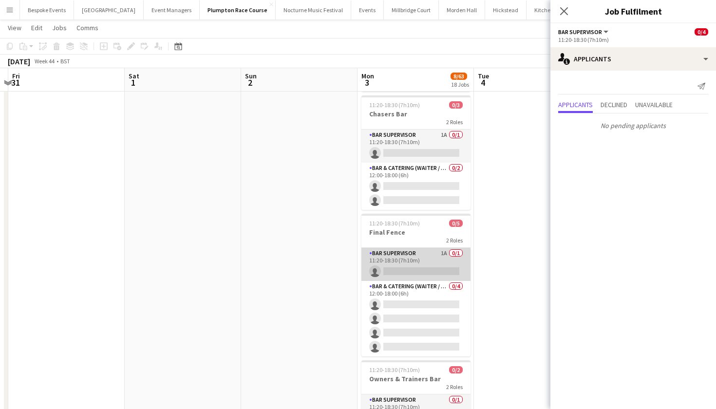
click at [385, 269] on app-card-role "Bar Supervisor 1A 0/1 11:20-18:30 (7h10m) single-neutral-actions" at bounding box center [416, 264] width 109 height 33
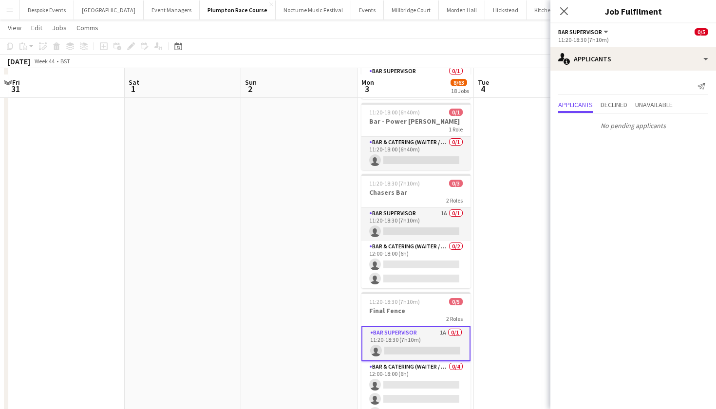
scroll to position [1415, 0]
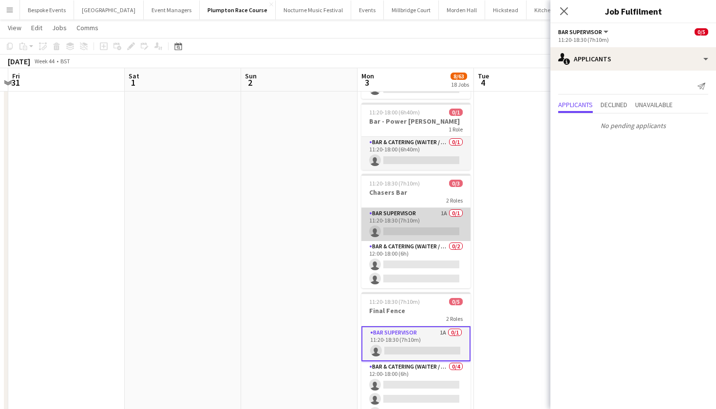
click at [385, 216] on app-card-role "Bar Supervisor 1A 0/1 11:20-18:30 (7h10m) single-neutral-actions" at bounding box center [416, 224] width 109 height 33
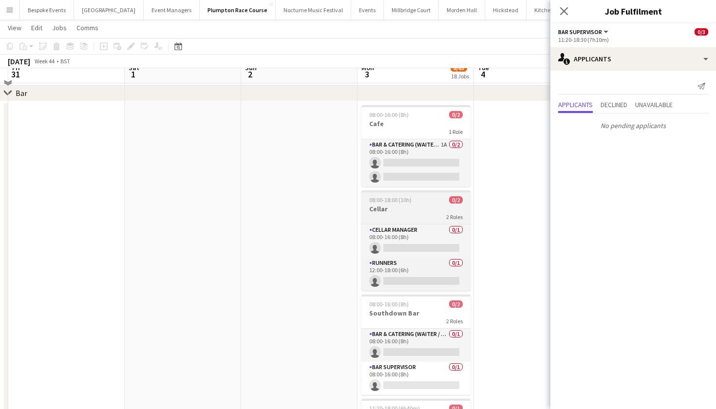
scroll to position [1107, 0]
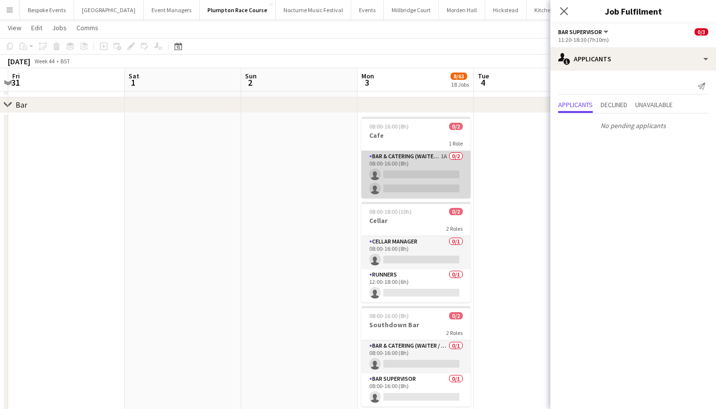
click at [388, 175] on app-card-role "Bar & Catering (Waiter / waitress) 1A 0/2 08:00-16:00 (8h) single-neutral-actio…" at bounding box center [416, 174] width 109 height 47
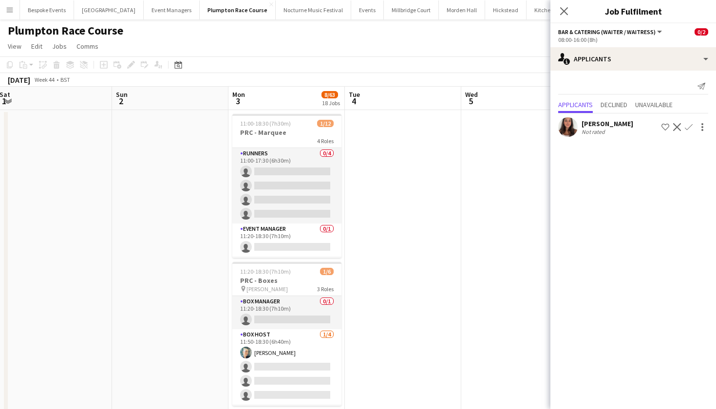
scroll to position [0, 283]
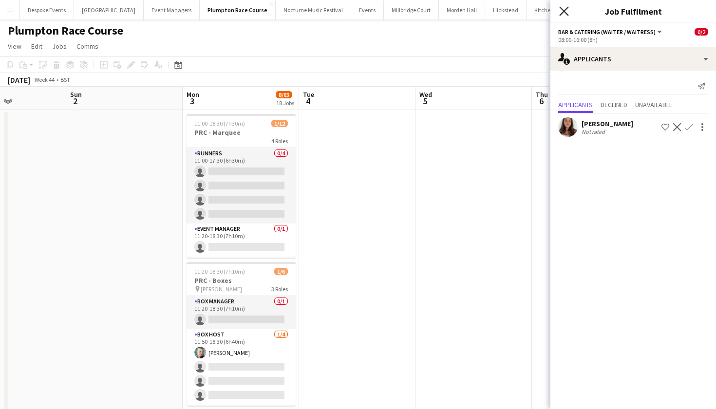
click at [568, 14] on icon at bounding box center [563, 10] width 9 height 9
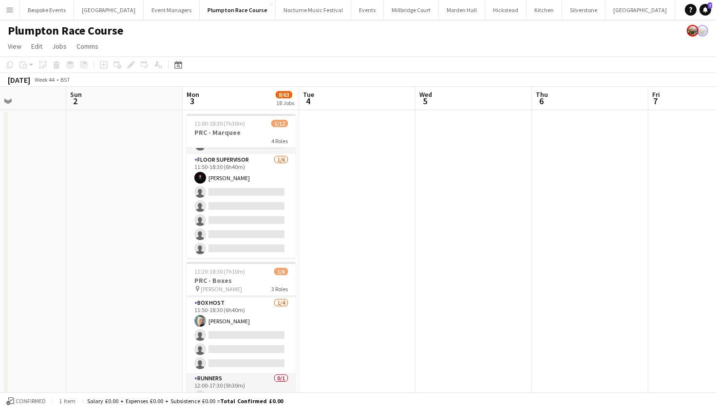
scroll to position [0, 0]
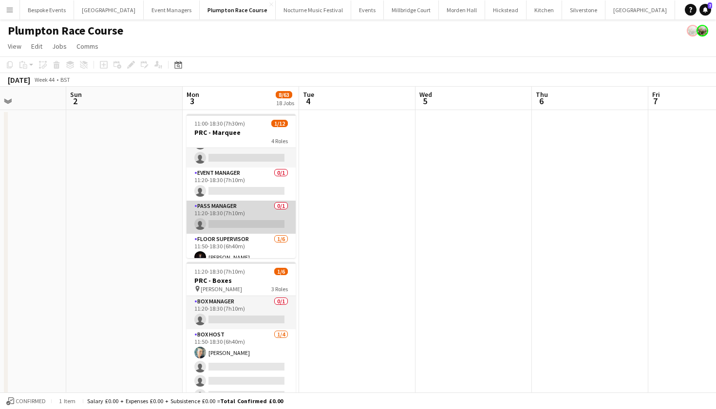
scroll to position [64, 0]
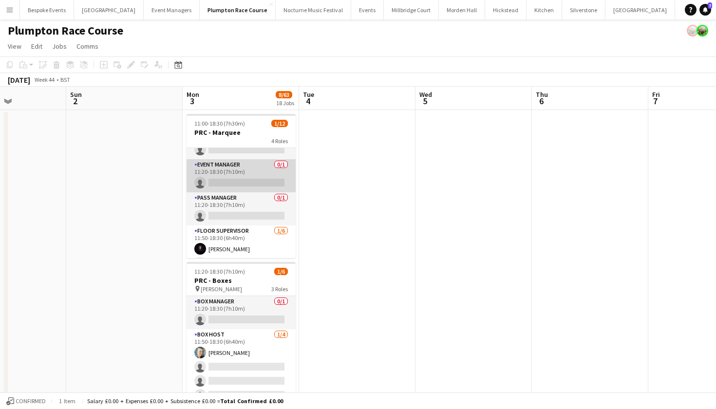
click at [208, 171] on app-card-role "Event Manager 0/1 11:20-18:30 (7h10m) single-neutral-actions" at bounding box center [241, 175] width 109 height 33
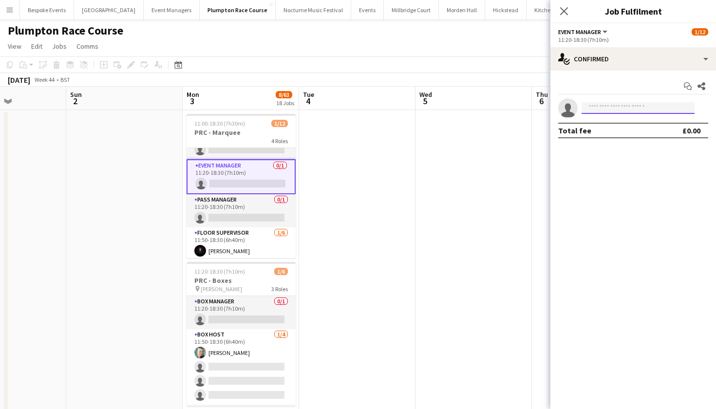
click at [628, 109] on input at bounding box center [638, 108] width 113 height 12
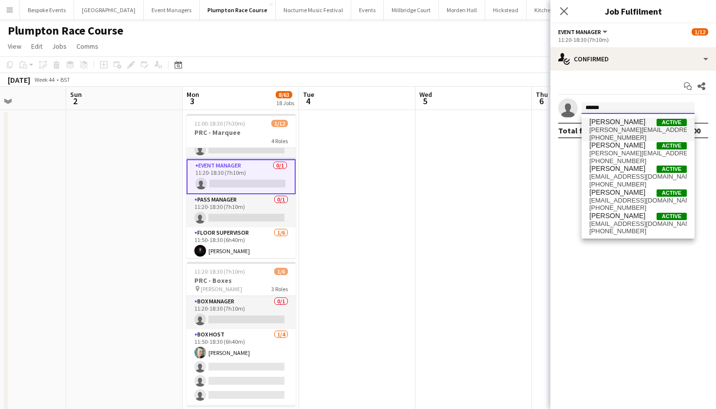
type input "******"
click at [639, 127] on span "hannah_bellasis@hotmail.co.uk" at bounding box center [638, 130] width 97 height 8
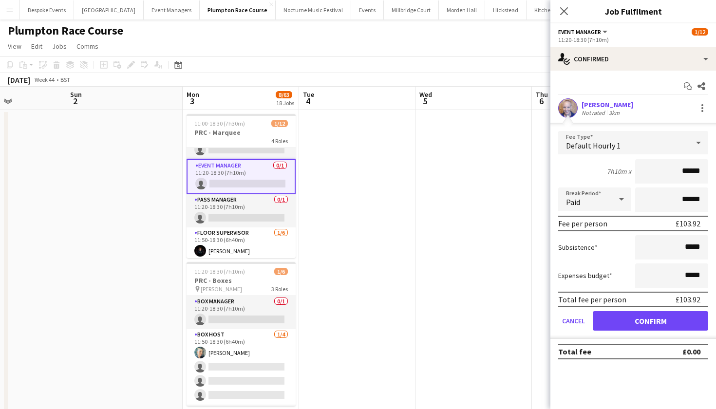
click at [650, 322] on button "Confirm" at bounding box center [650, 320] width 115 height 19
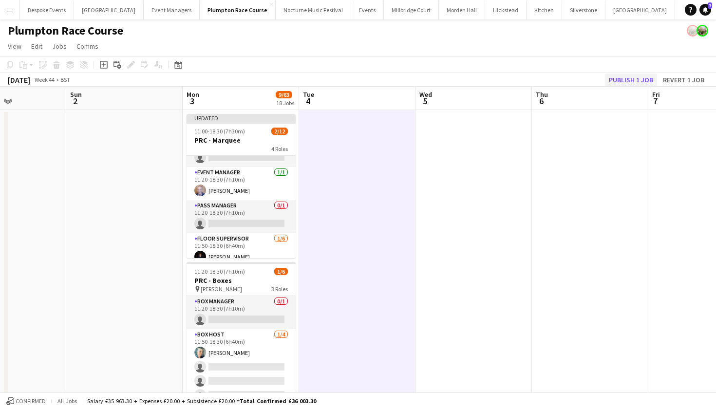
click at [639, 75] on button "Publish 1 job" at bounding box center [631, 80] width 52 height 13
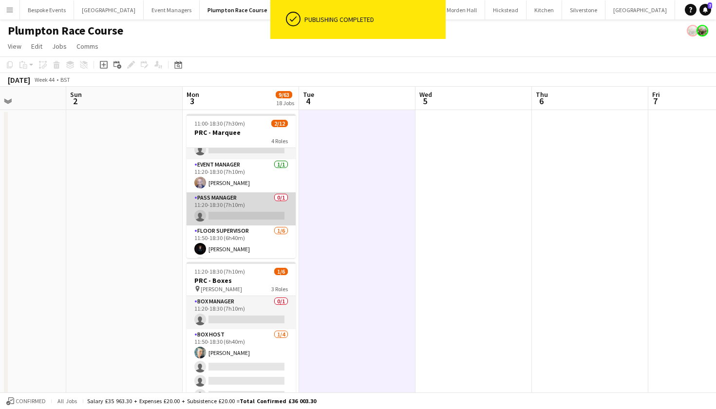
click at [236, 206] on app-card-role "Pass Manager 0/1 11:20-18:30 (7h10m) single-neutral-actions" at bounding box center [241, 208] width 109 height 33
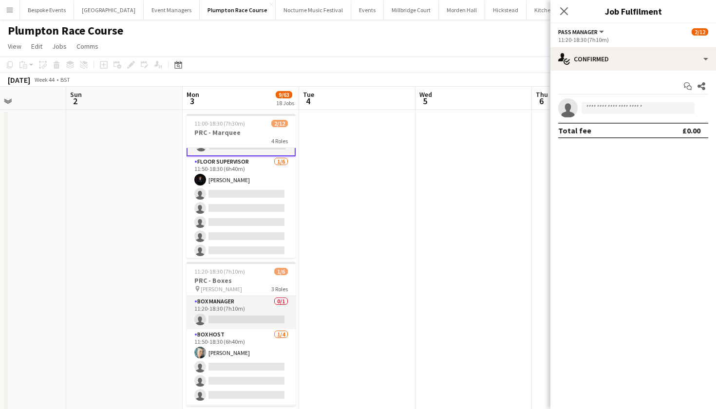
scroll to position [136, 0]
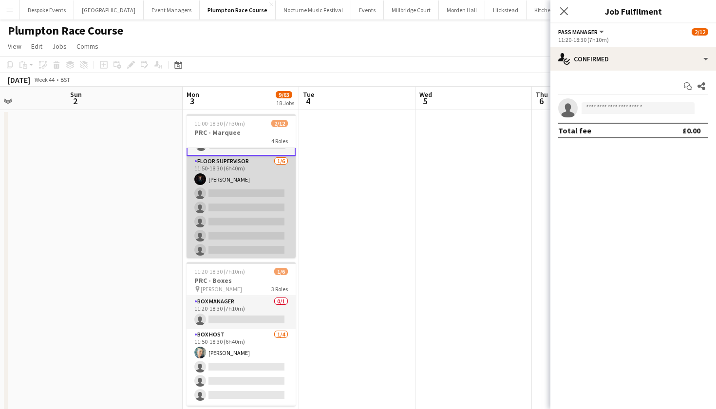
click at [236, 206] on app-card-role "Floor Supervisor 1/6 11:50-18:30 (6h40m) Paul Champney single-neutral-actions s…" at bounding box center [241, 208] width 109 height 104
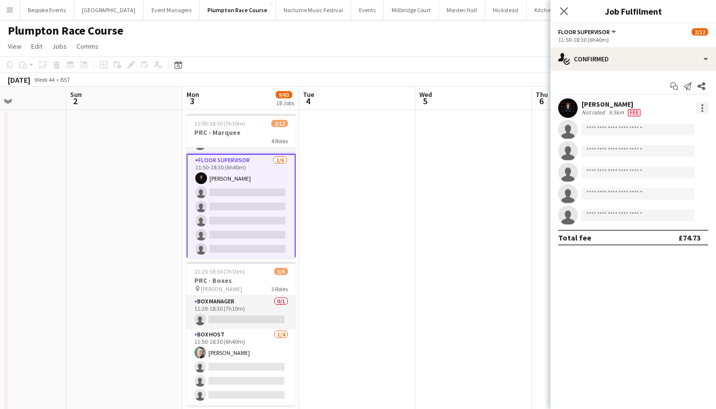
click at [705, 107] on div at bounding box center [703, 108] width 12 height 12
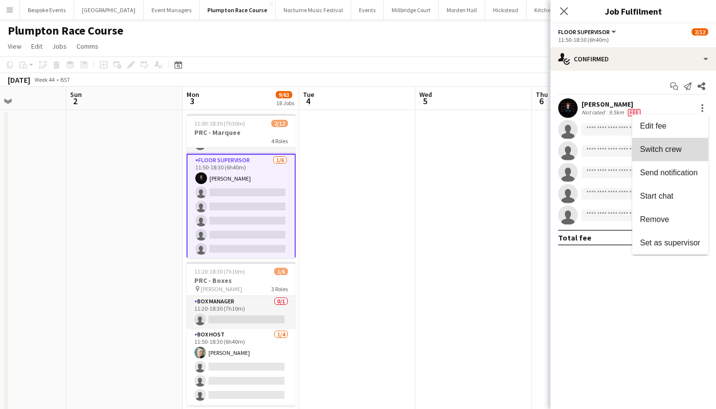
click at [663, 157] on button "Switch crew" at bounding box center [670, 149] width 76 height 23
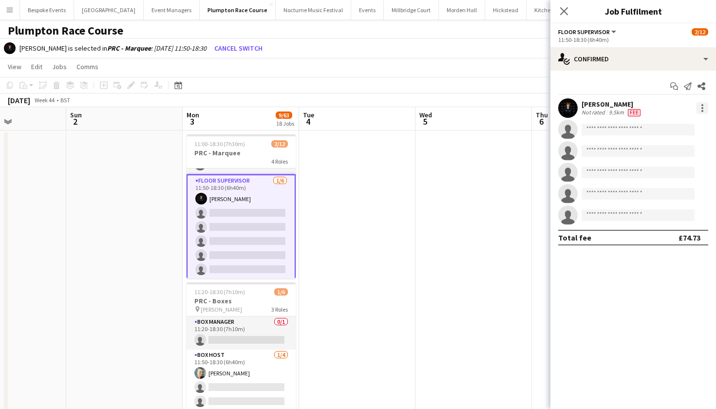
click at [705, 109] on div at bounding box center [703, 108] width 12 height 12
click at [344, 242] on div at bounding box center [358, 204] width 716 height 409
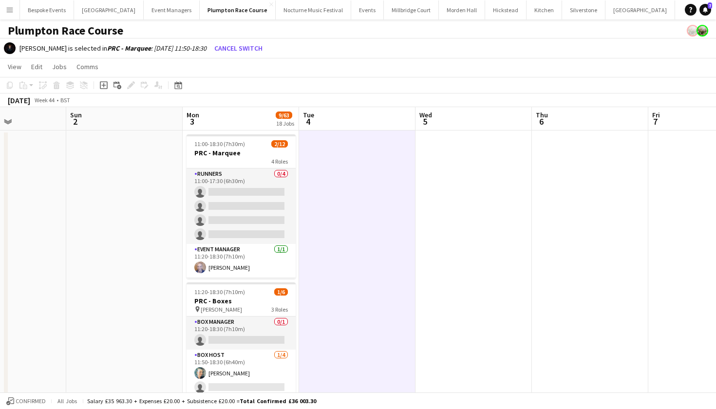
click at [252, 219] on app-card-role "Runners 0/4 11:00-17:30 (6h30m) single-neutral-actions single-neutral-actions s…" at bounding box center [241, 207] width 109 height 76
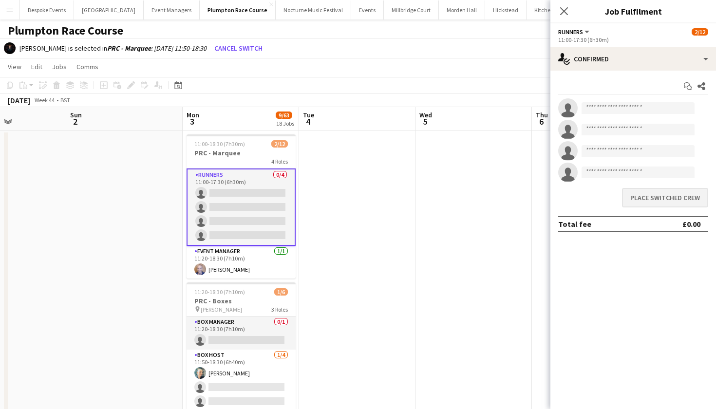
click at [684, 199] on button "Place switched crew" at bounding box center [665, 197] width 86 height 19
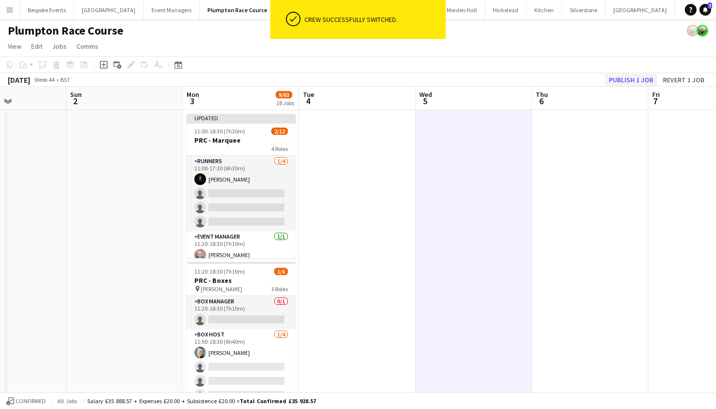
click at [625, 78] on button "Publish 1 job" at bounding box center [631, 80] width 52 height 13
